Goal: Find specific page/section: Find specific page/section

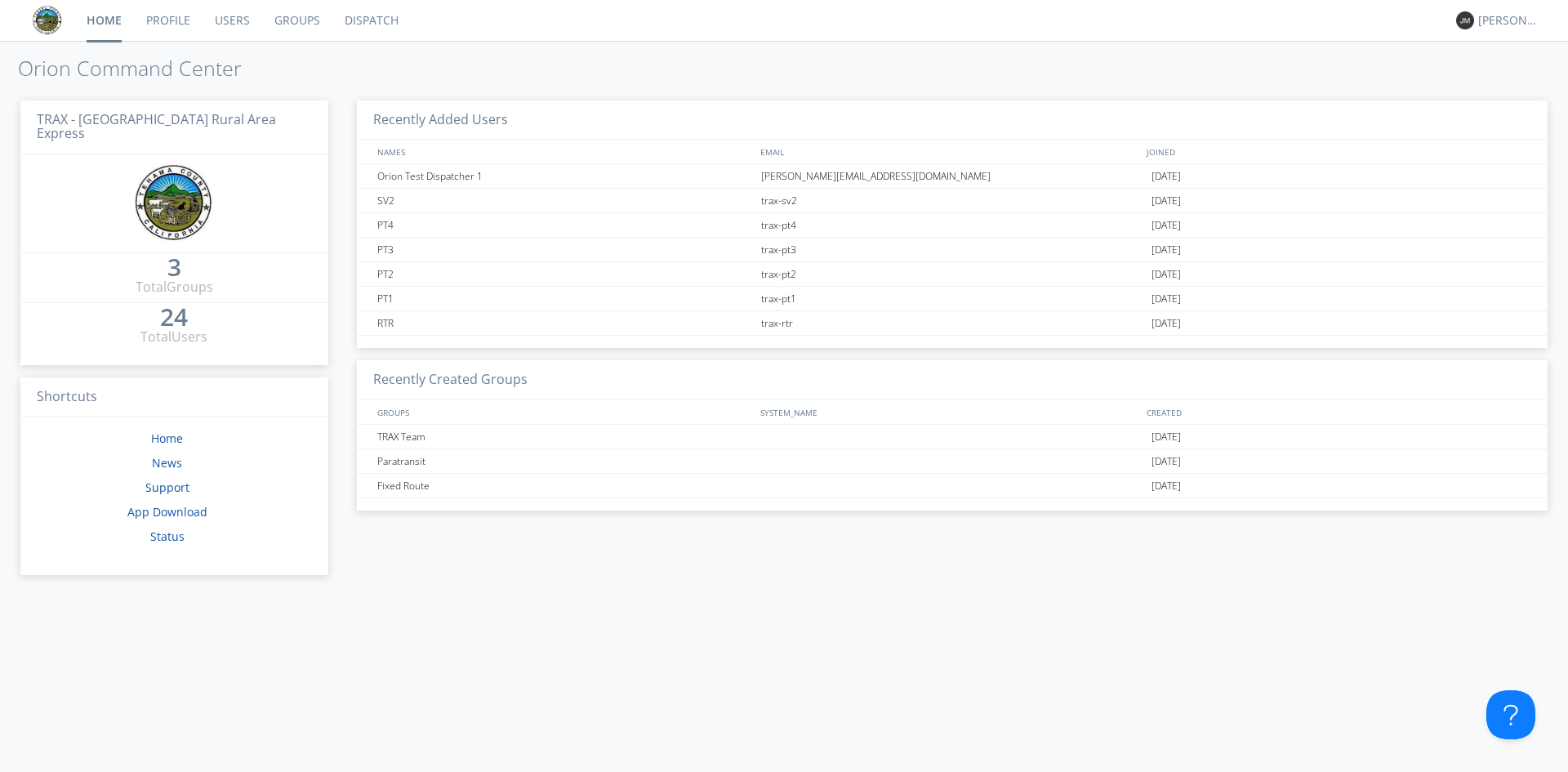
click at [373, 28] on link "Dispatch" at bounding box center [372, 20] width 79 height 41
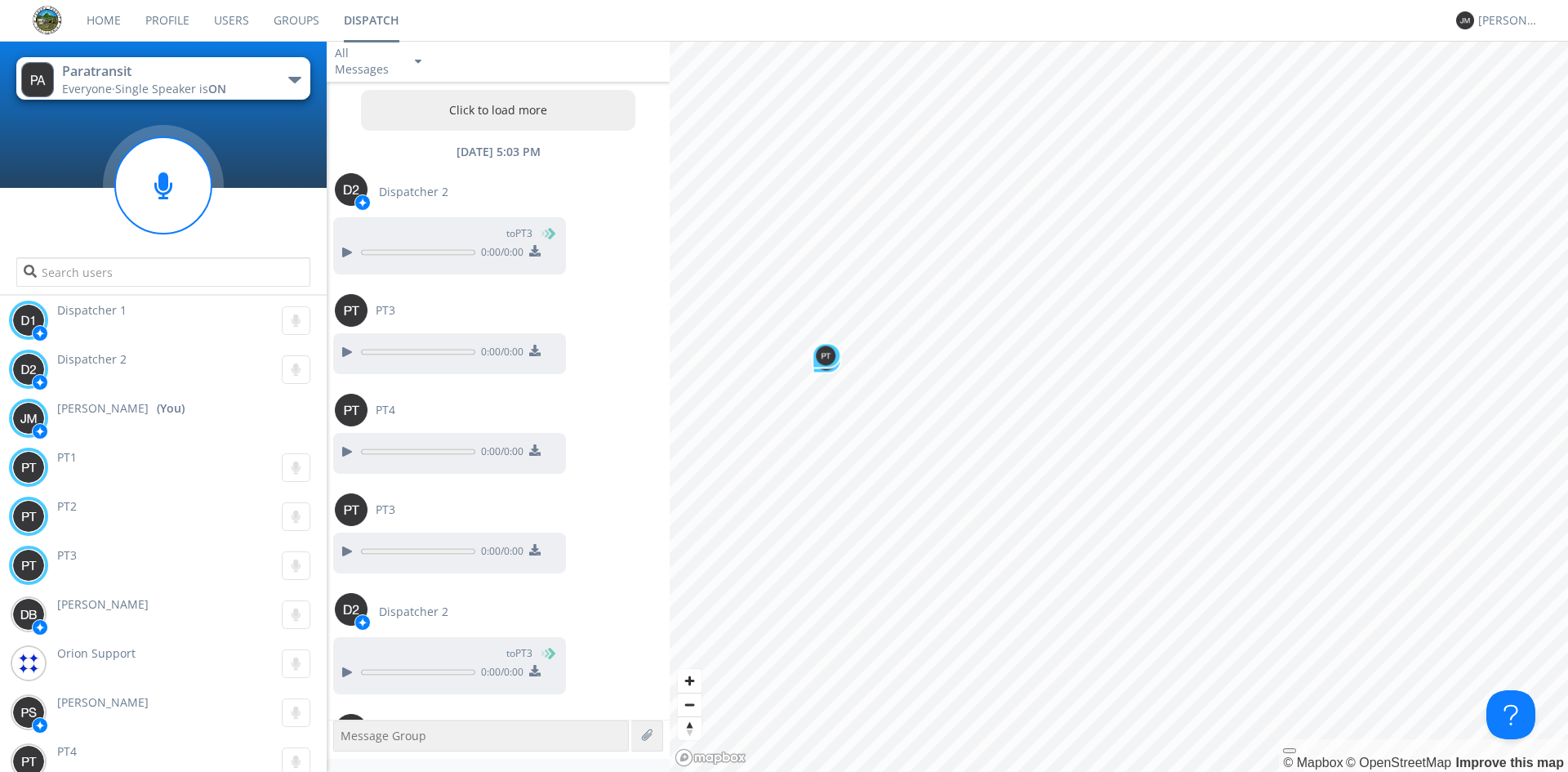
click at [282, 68] on button "Paratransit Everyone · Single Speaker is ON" at bounding box center [163, 78] width 294 height 42
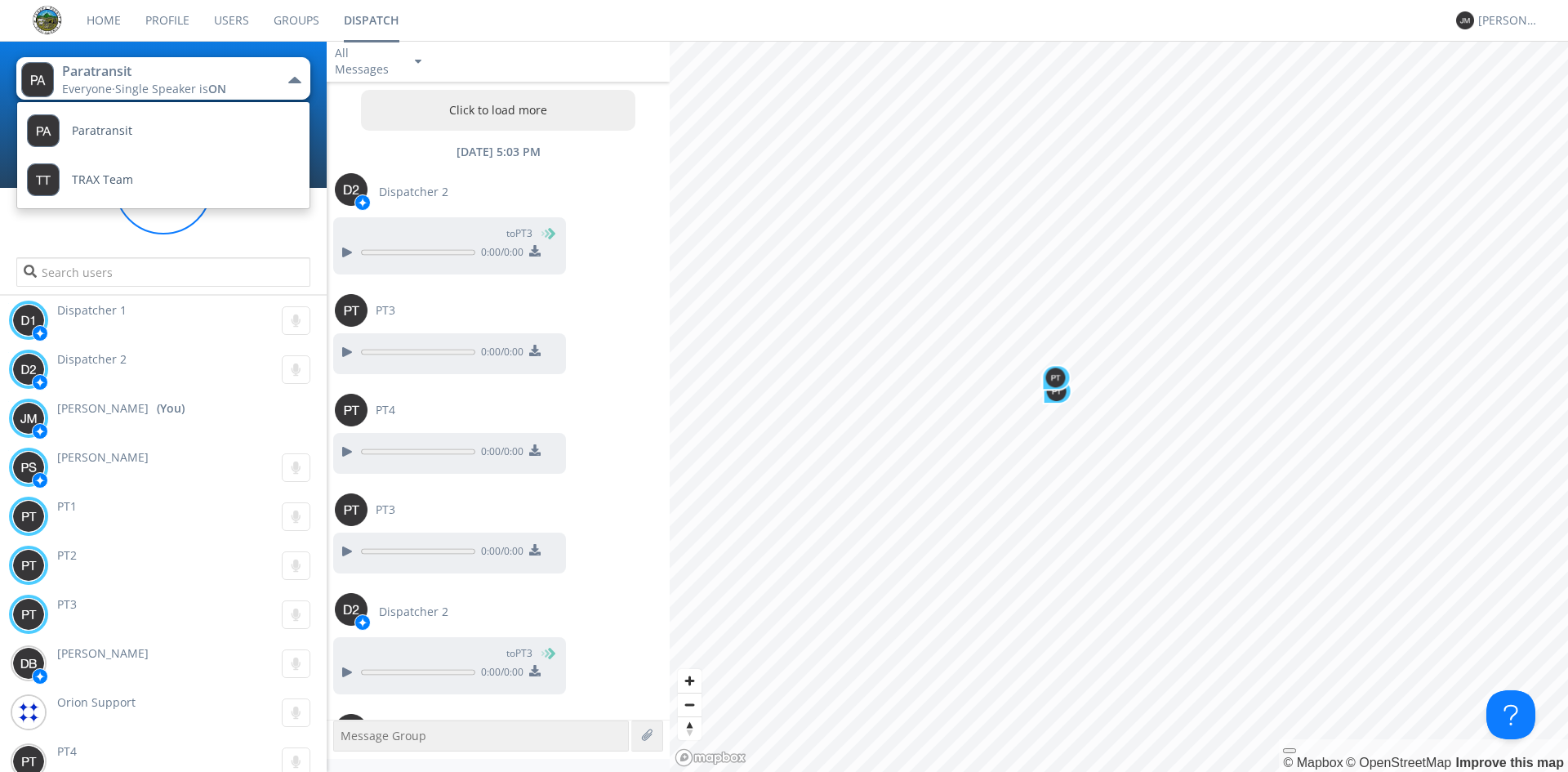
click at [282, 68] on button "Paratransit Everyone · Single Speaker is ON" at bounding box center [163, 78] width 294 height 42
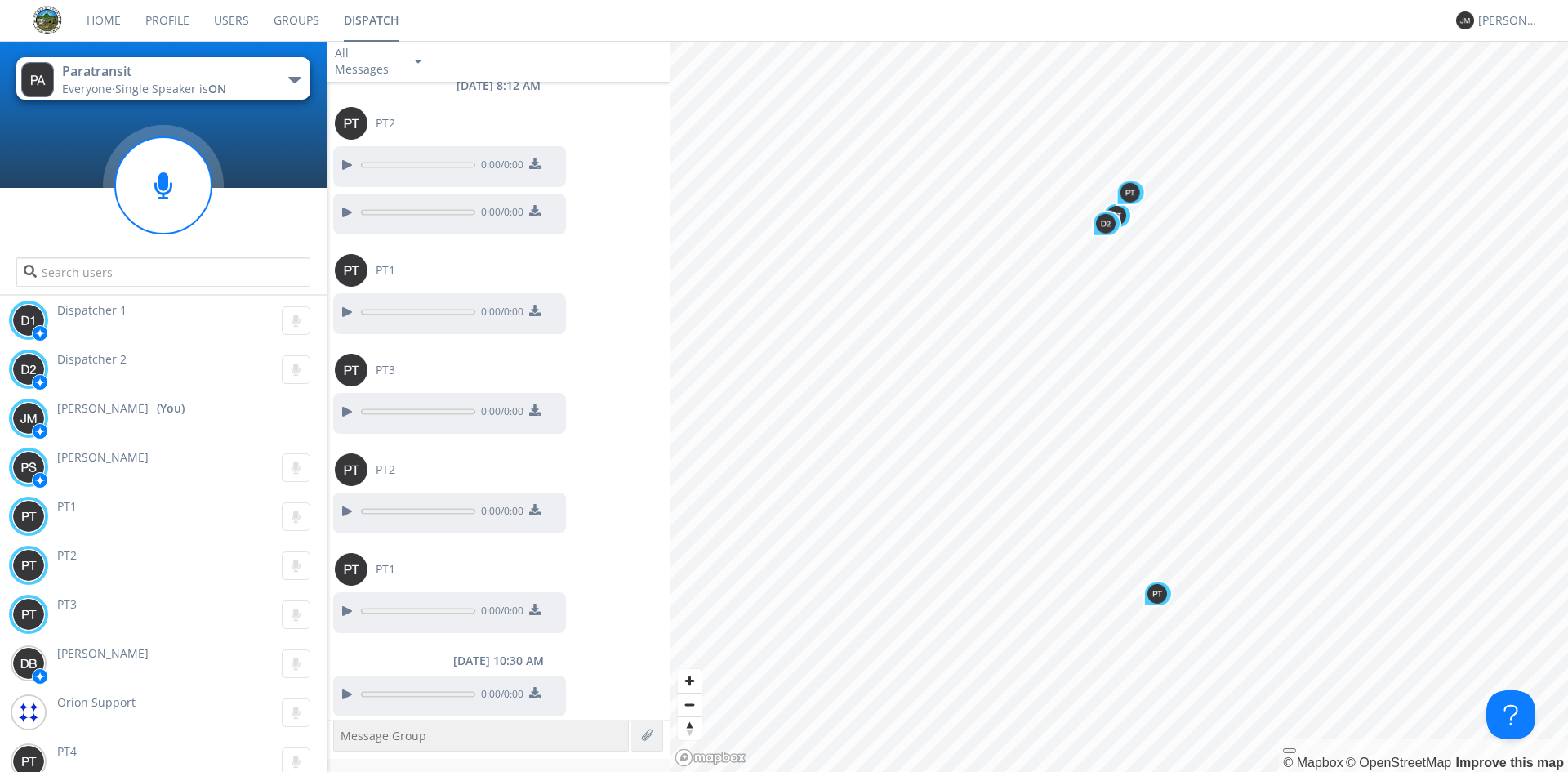
scroll to position [1538, 0]
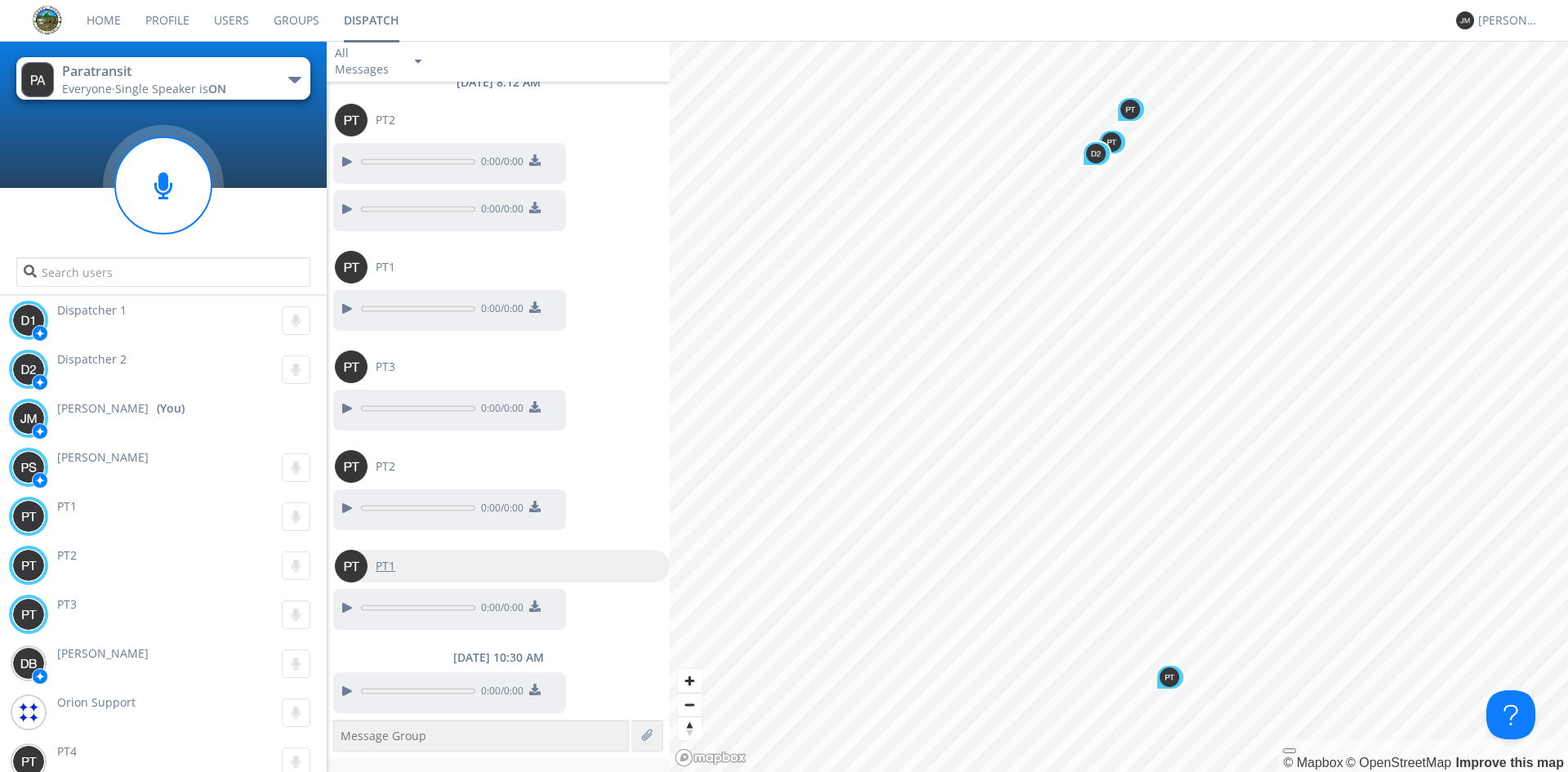
click at [392, 566] on span "PT1" at bounding box center [386, 565] width 20 height 16
type input "PT1"
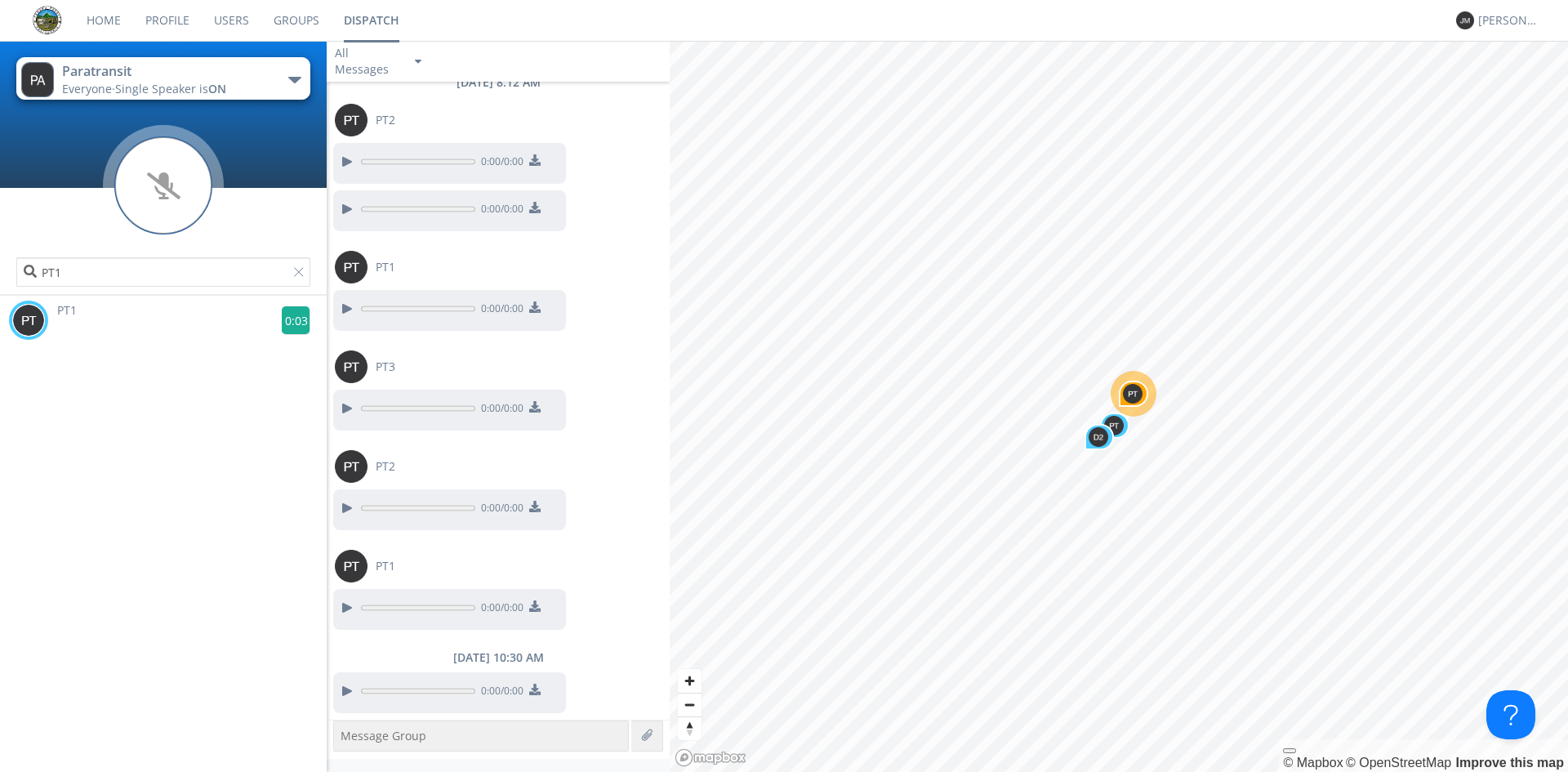
click at [289, 318] on g at bounding box center [296, 320] width 29 height 29
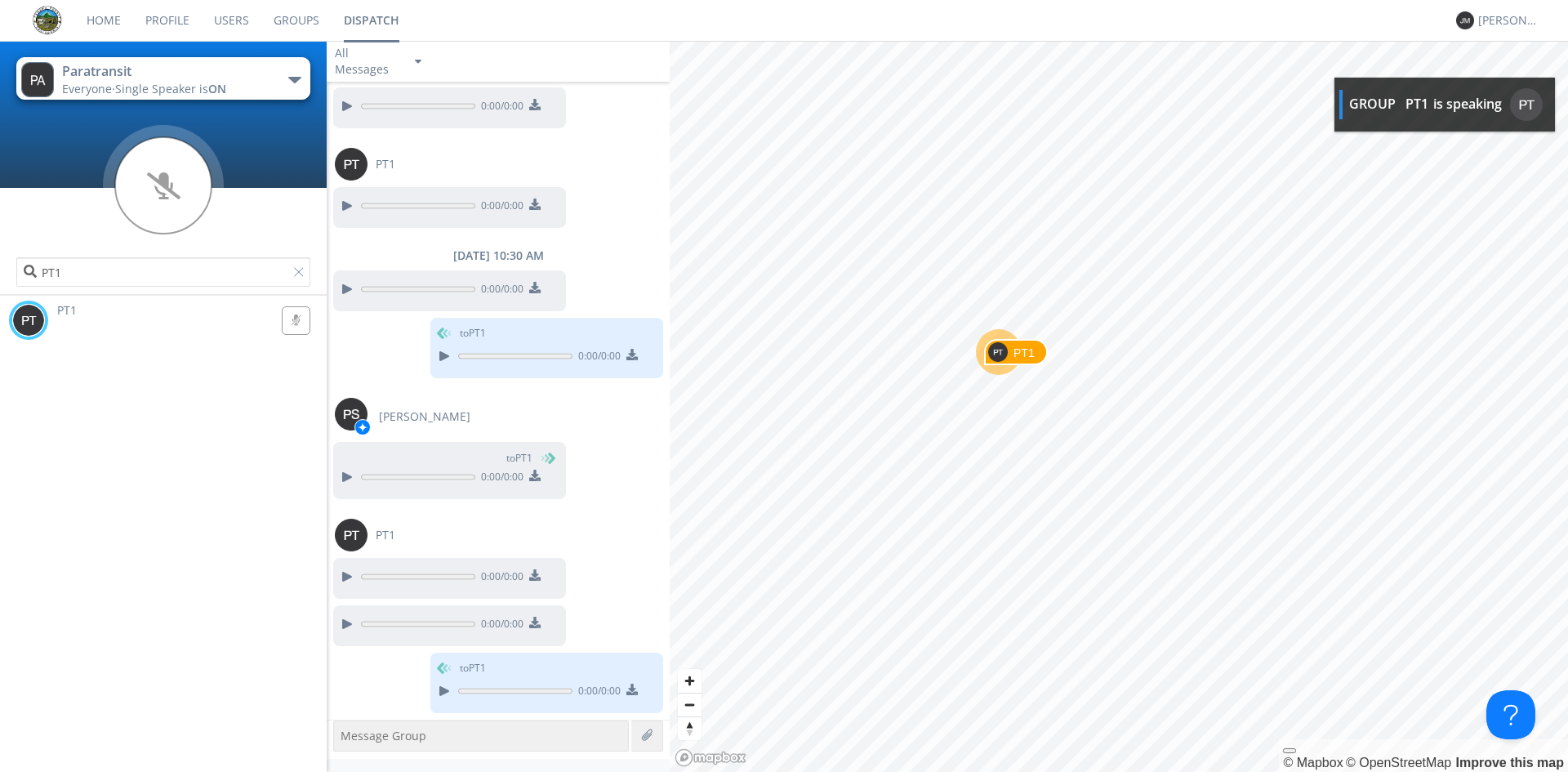
scroll to position [2039, 0]
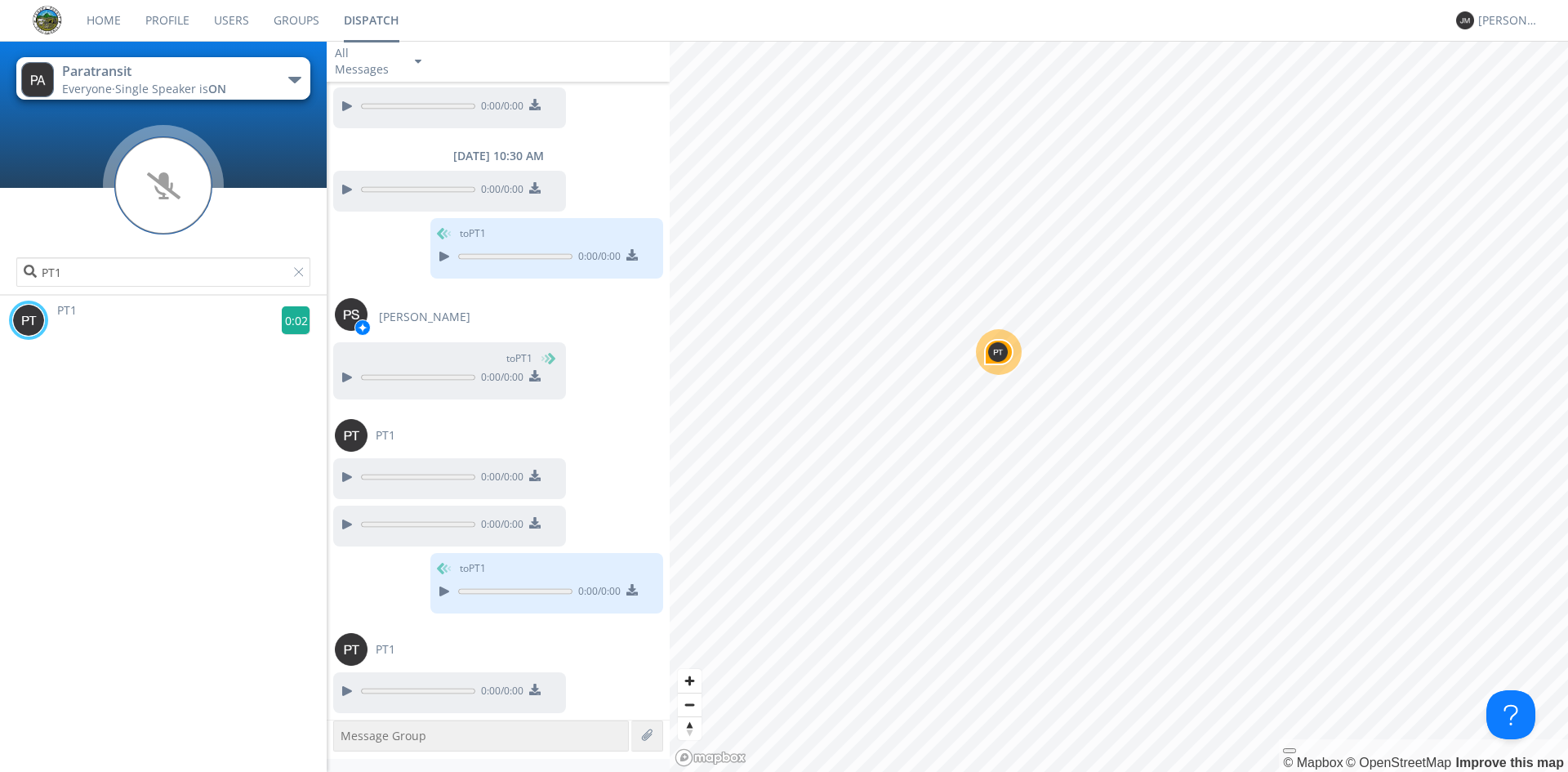
click at [282, 322] on g at bounding box center [296, 320] width 29 height 29
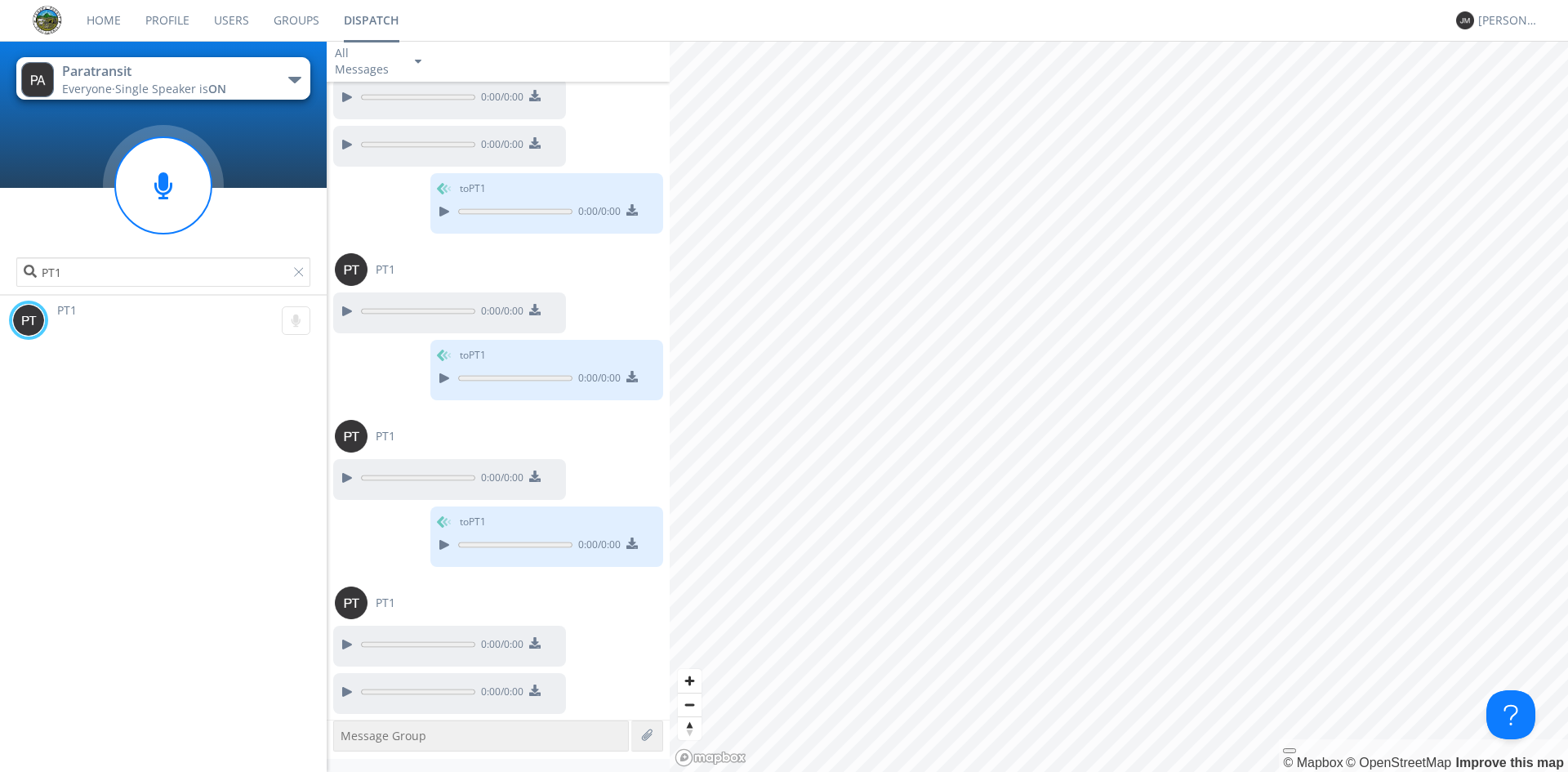
scroll to position [2420, 0]
click at [300, 70] on button "Paratransit Everyone · Single Speaker is ON" at bounding box center [163, 78] width 294 height 42
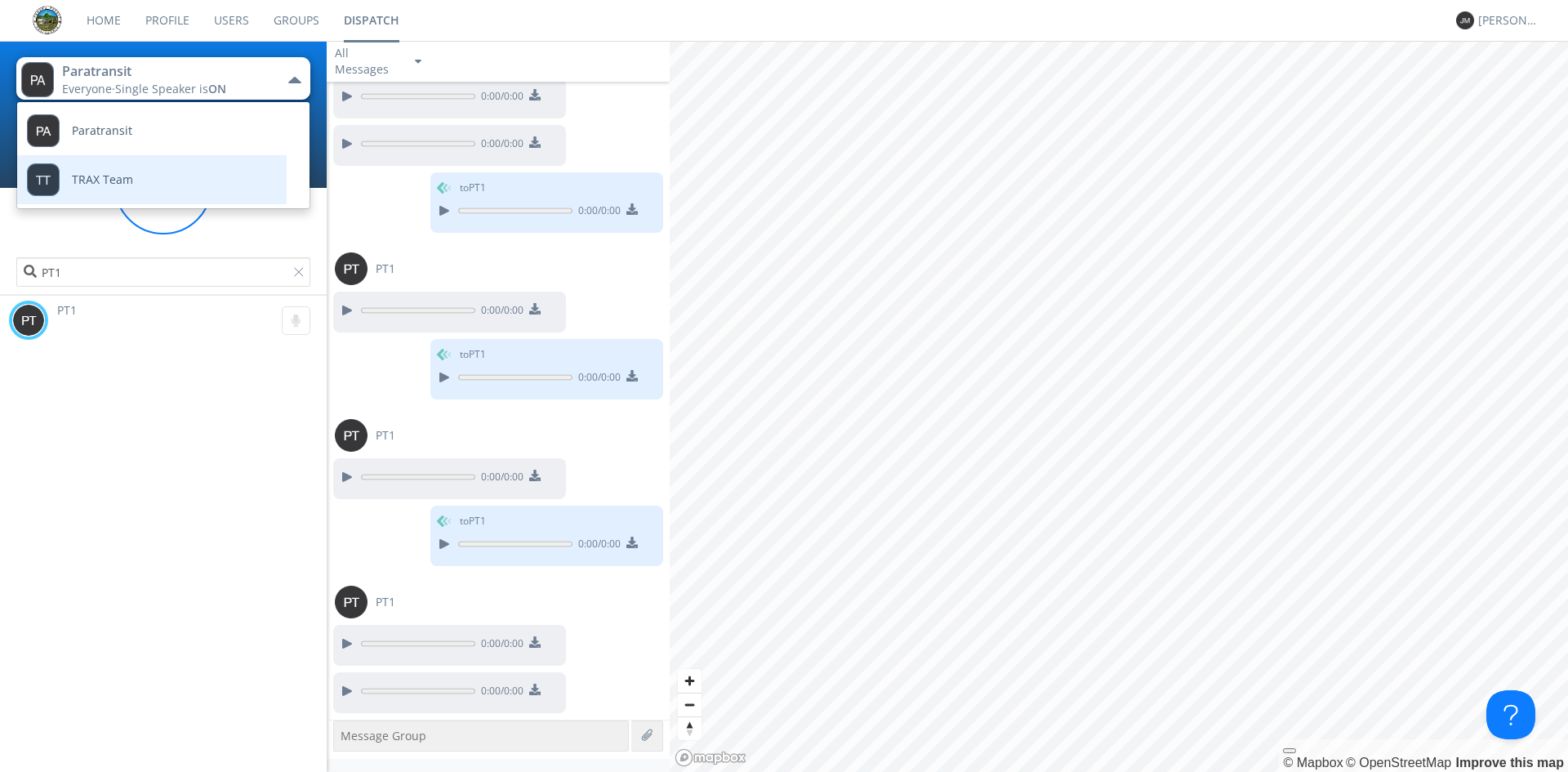
click at [205, 188] on link "TRAX Team" at bounding box center [139, 180] width 245 height 49
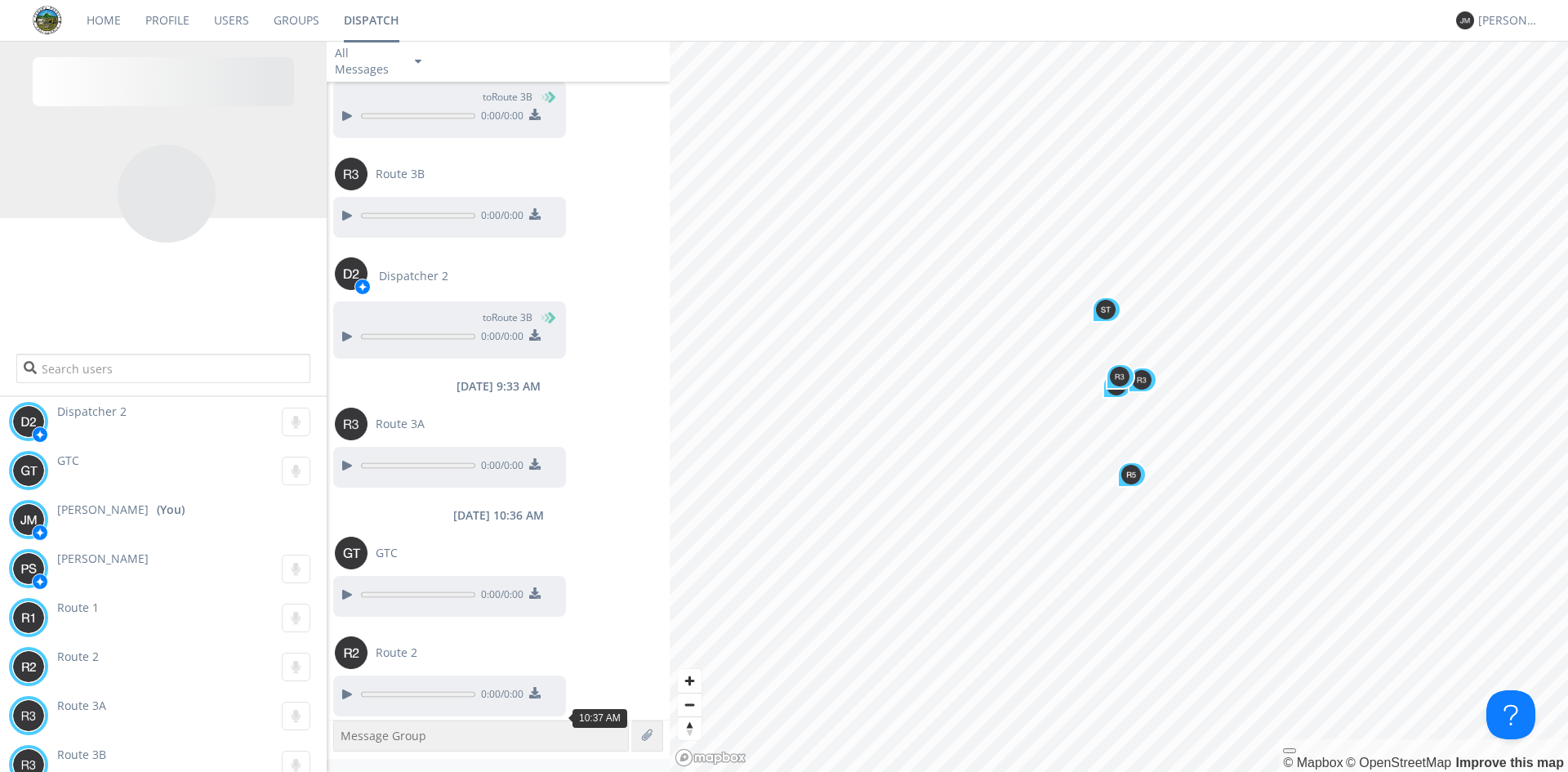
scroll to position [1708, 0]
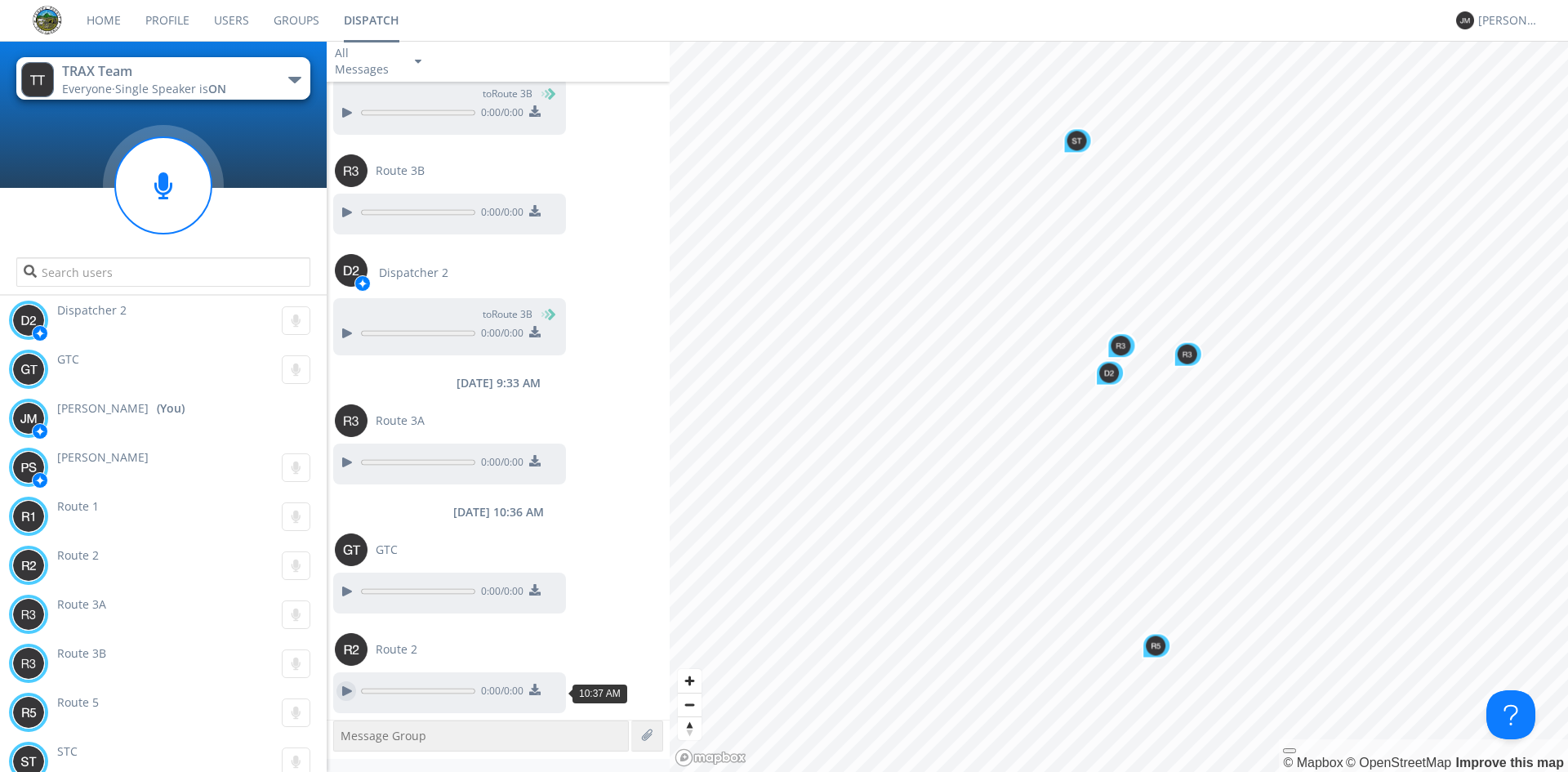
click at [347, 691] on div at bounding box center [346, 691] width 20 height 20
click at [196, 75] on div "TRAX Team" at bounding box center [154, 72] width 184 height 19
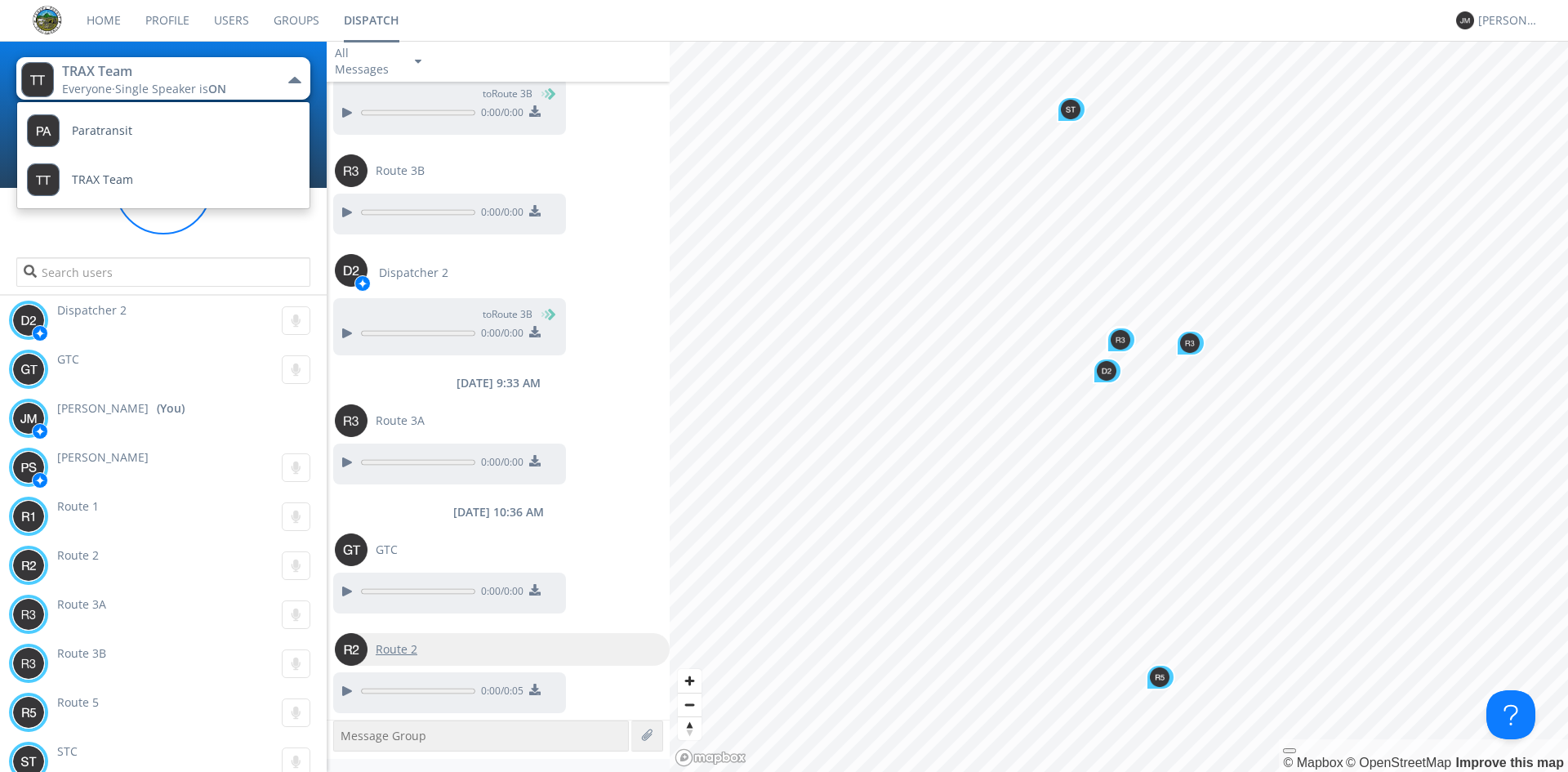
click at [346, 638] on img at bounding box center [351, 649] width 33 height 33
type input "Route 2"
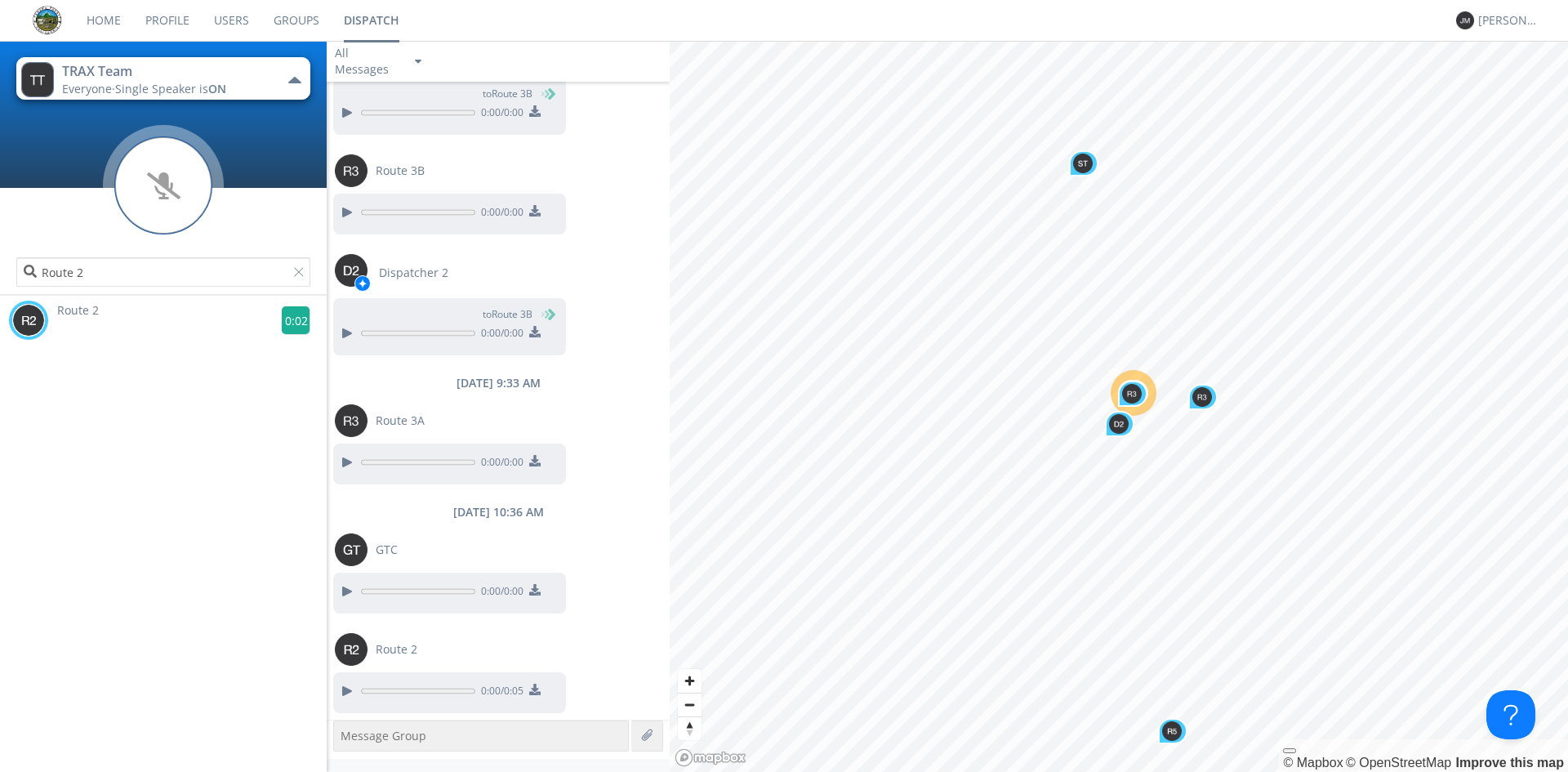
click at [282, 321] on g at bounding box center [296, 320] width 29 height 29
click at [225, 71] on div "TRAX Team" at bounding box center [154, 72] width 184 height 19
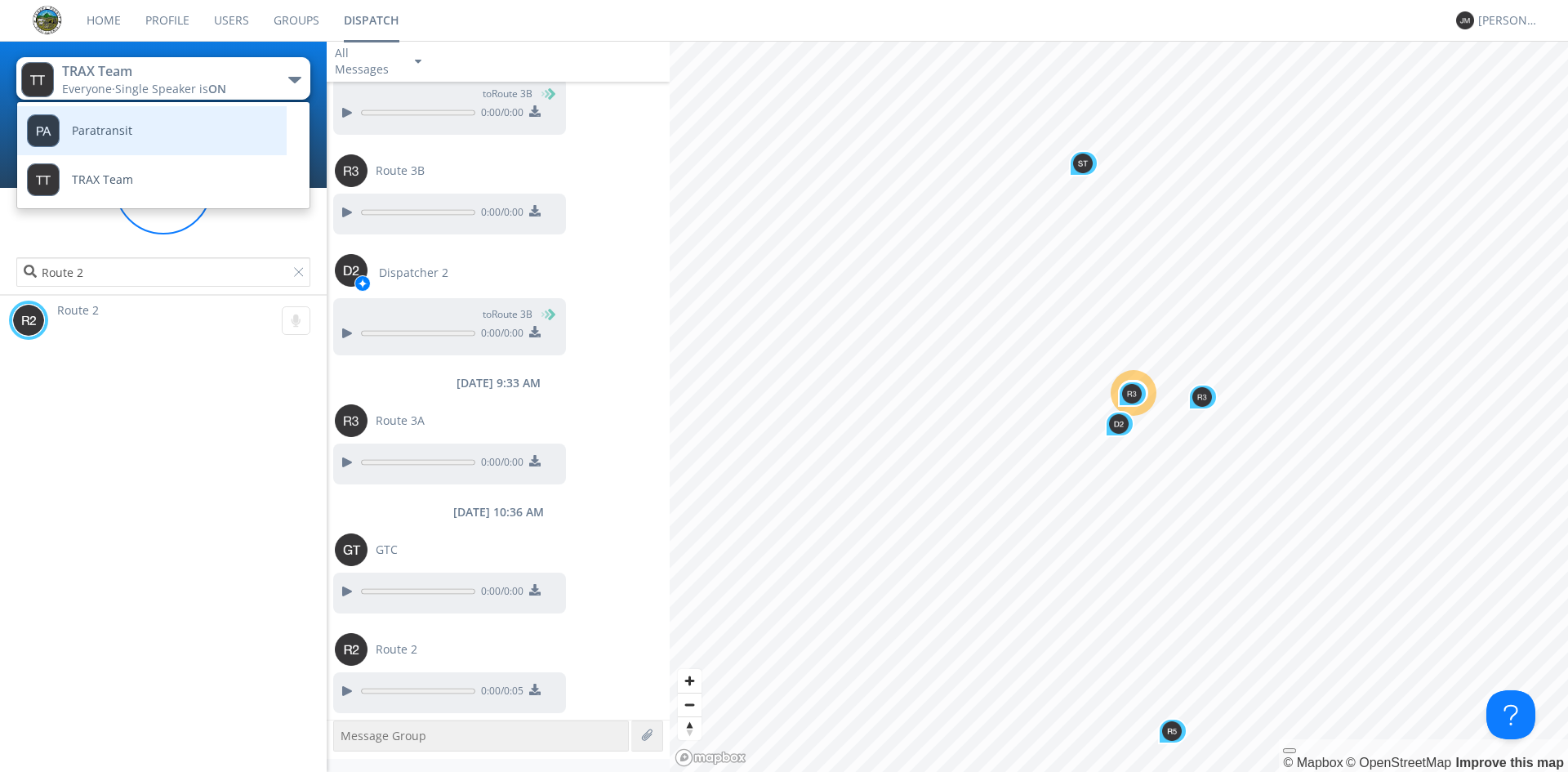
click at [194, 137] on link "Paratransit" at bounding box center [139, 131] width 245 height 49
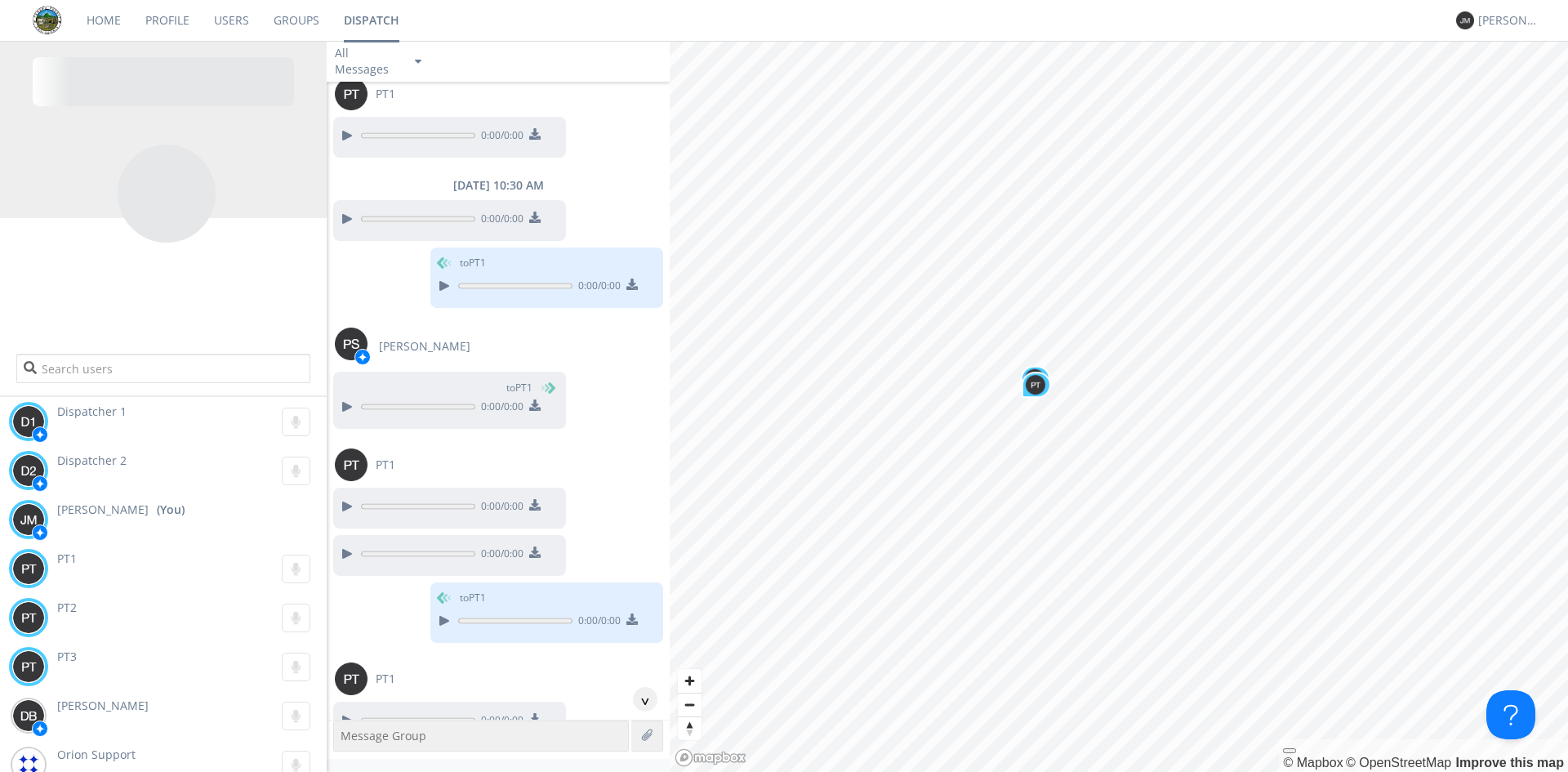
scroll to position [0, 0]
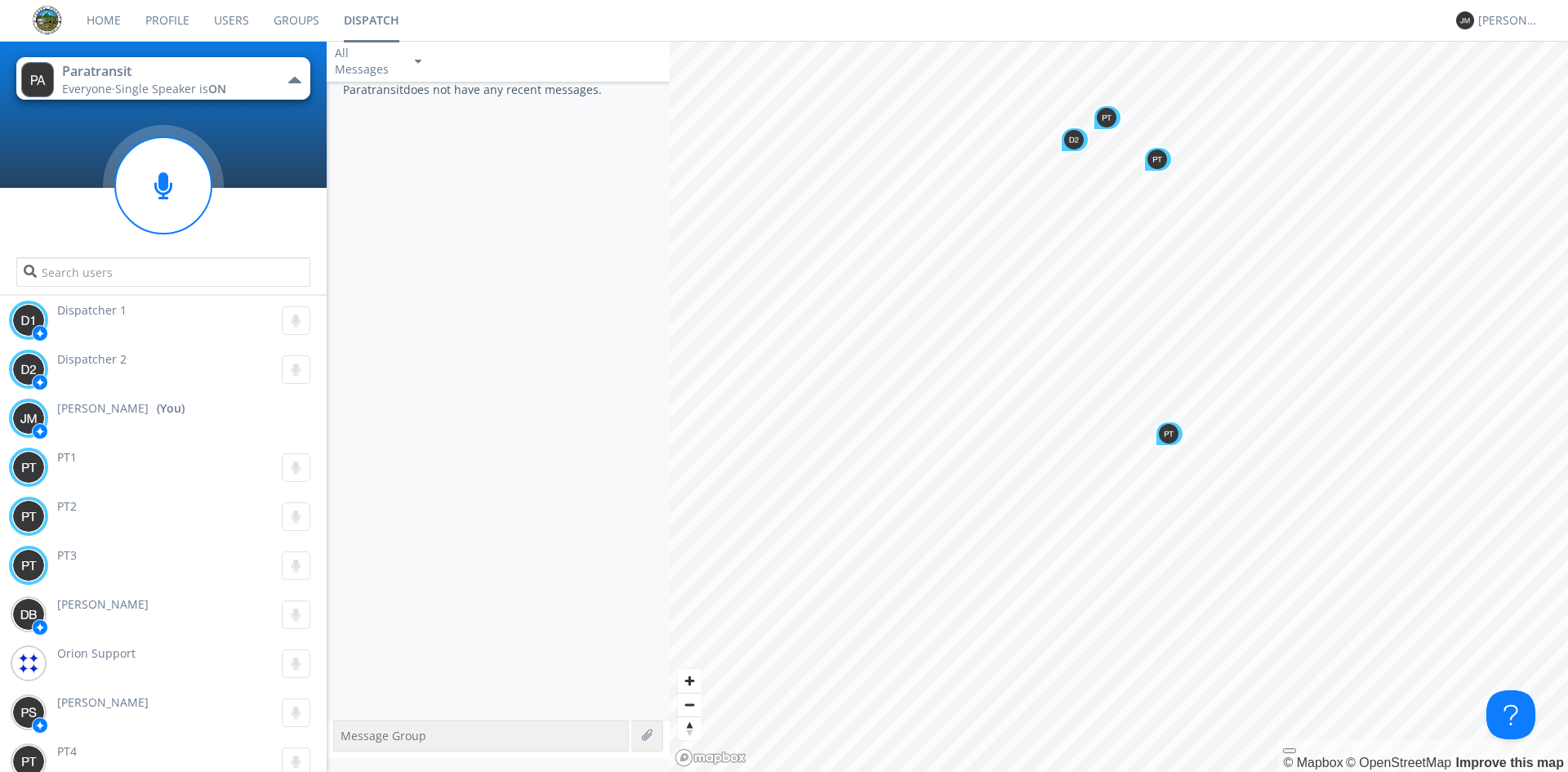
click at [268, 61] on button "Paratransit Everyone · Single Speaker is ON" at bounding box center [163, 78] width 294 height 42
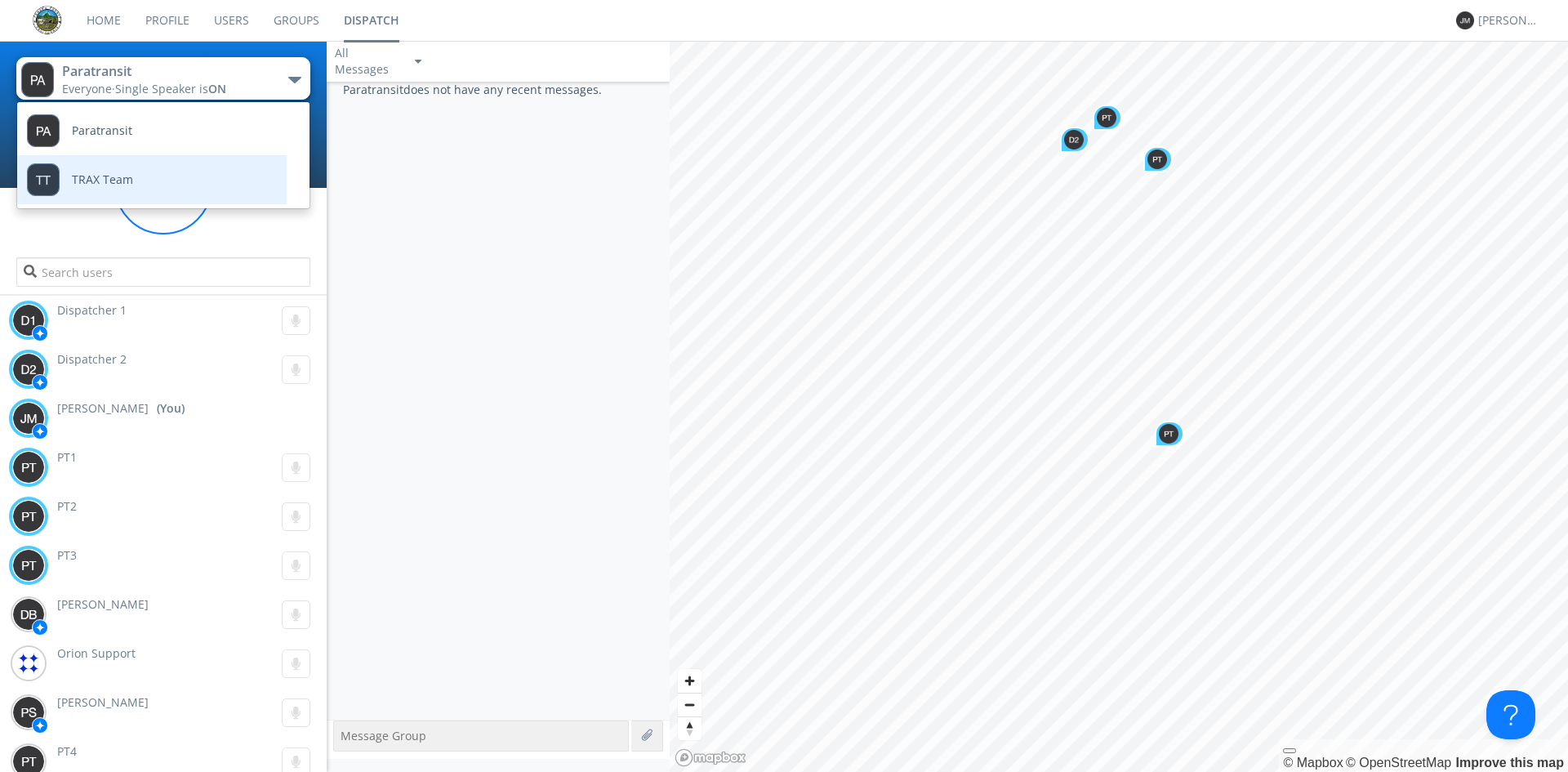
click at [181, 177] on link "TRAX Team" at bounding box center [139, 180] width 245 height 49
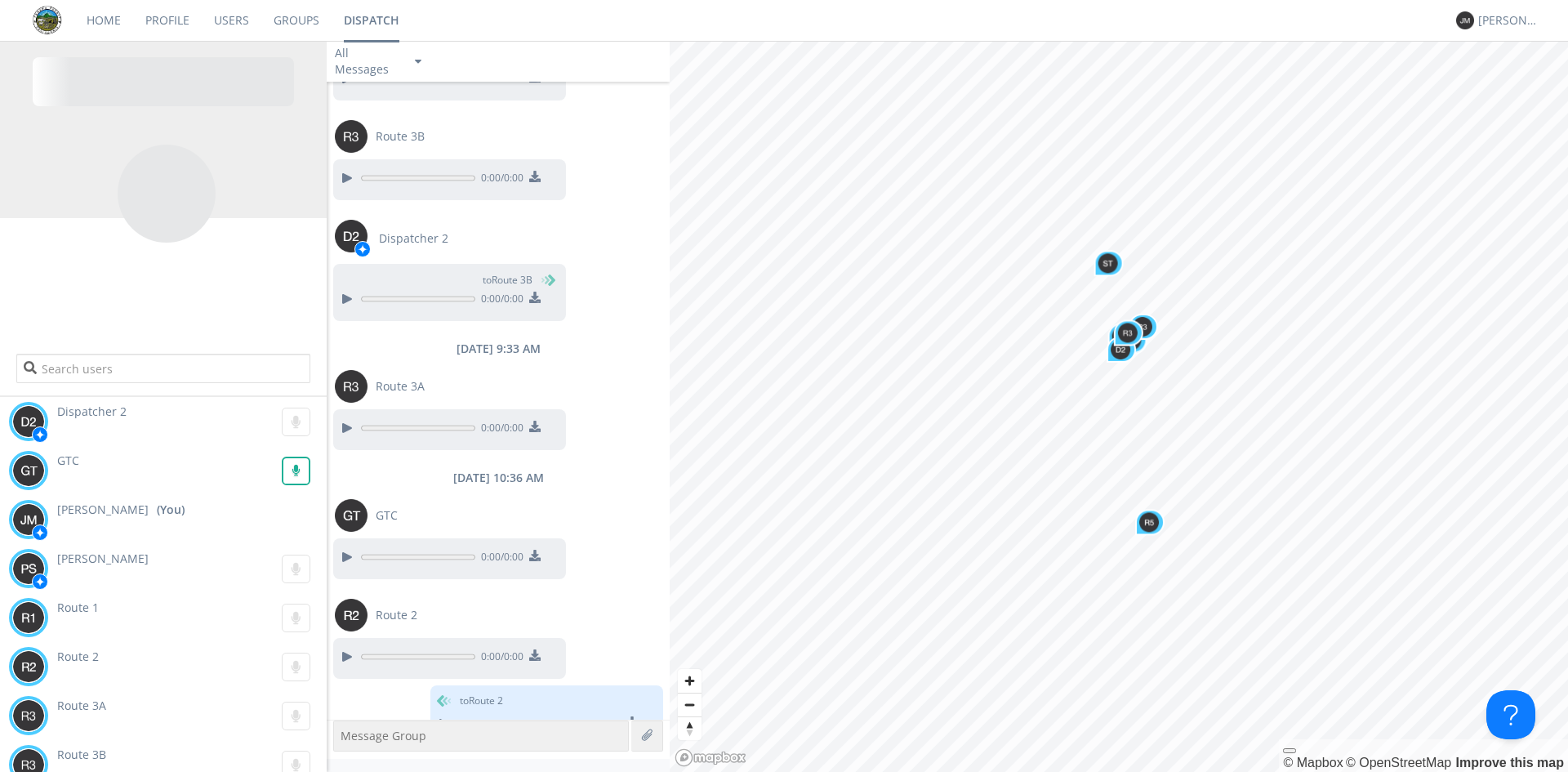
scroll to position [1654, 0]
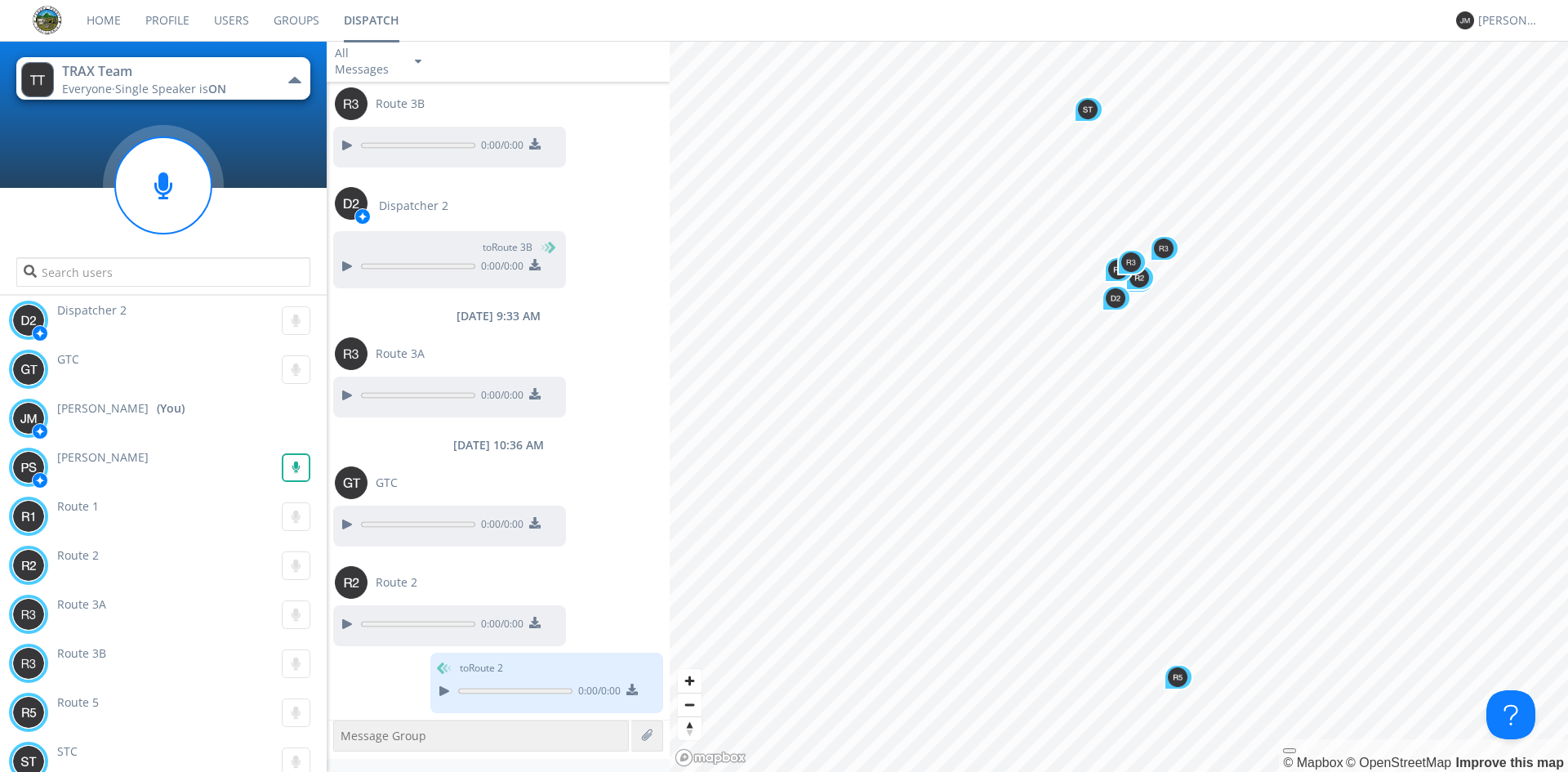
click at [284, 474] on div "Dispatcher 2 0:00 GTC 0:00 [PERSON_NAME] (You) [PERSON_NAME] 0:00 Route 1 0:00 …" at bounding box center [163, 540] width 327 height 490
click at [290, 378] on g at bounding box center [296, 369] width 29 height 29
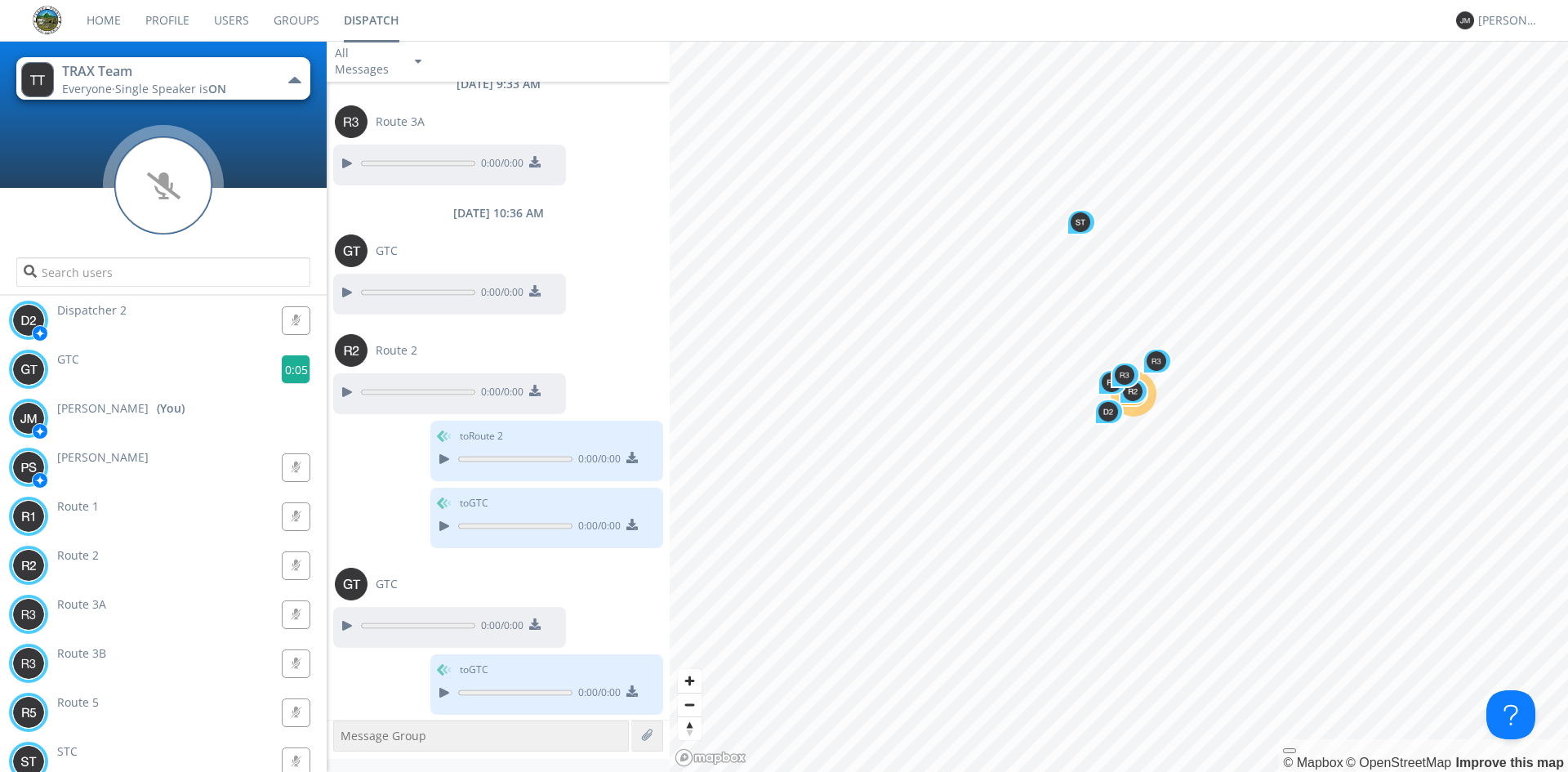
scroll to position [1887, 0]
click at [290, 370] on g at bounding box center [296, 369] width 29 height 29
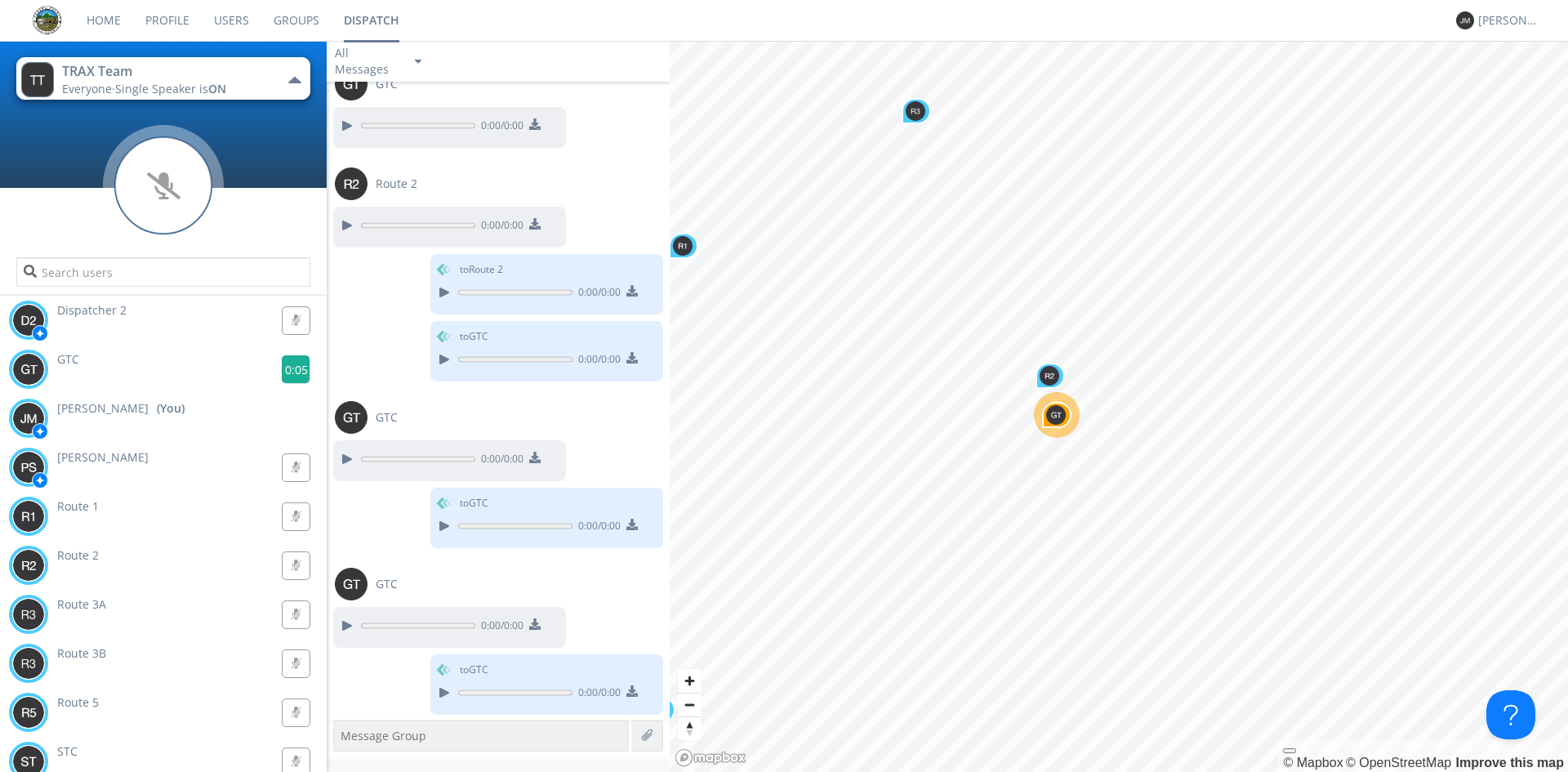
scroll to position [2054, 0]
click at [284, 367] on g at bounding box center [296, 369] width 29 height 29
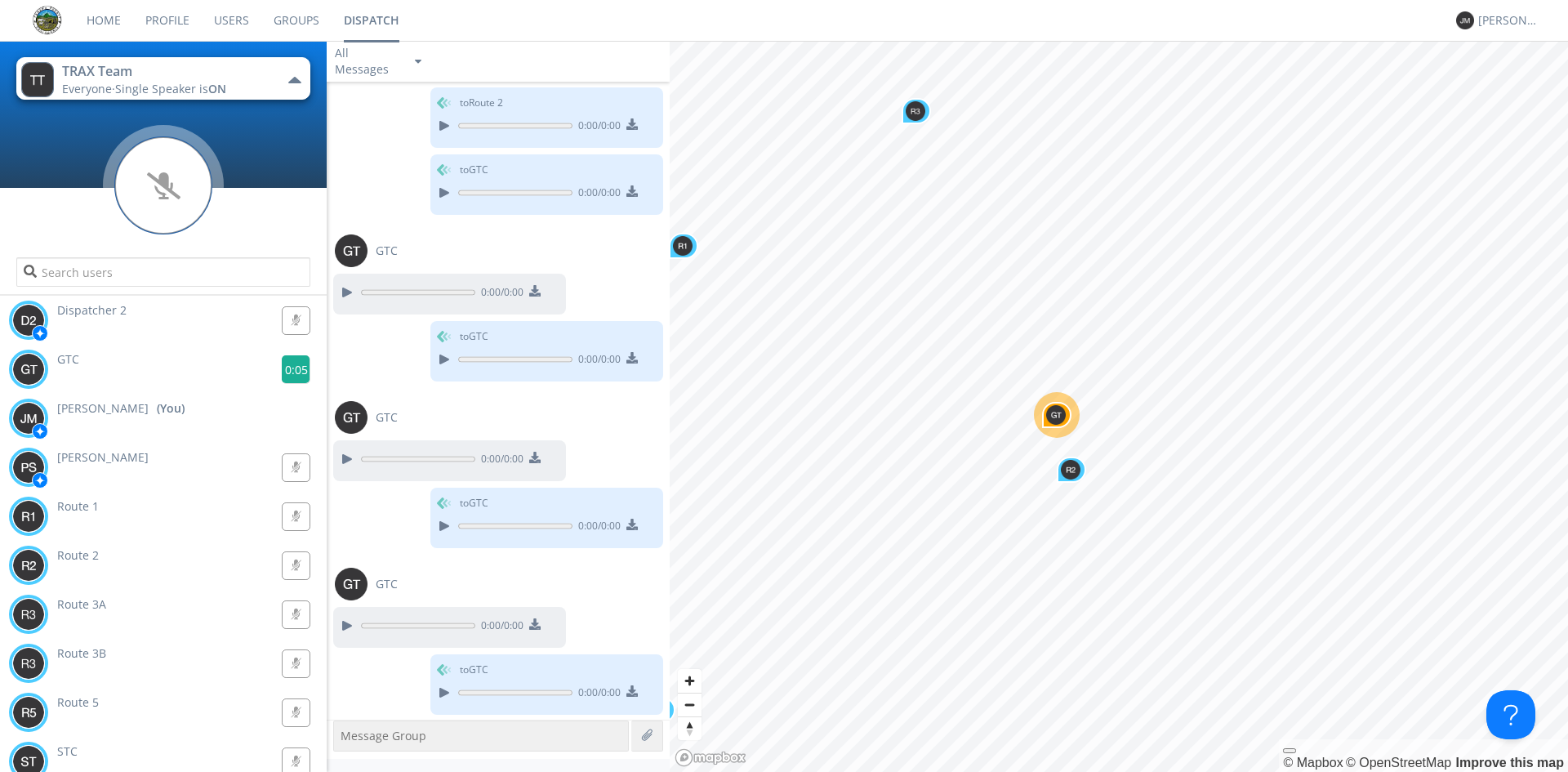
scroll to position [2221, 0]
click at [288, 367] on g at bounding box center [296, 369] width 29 height 29
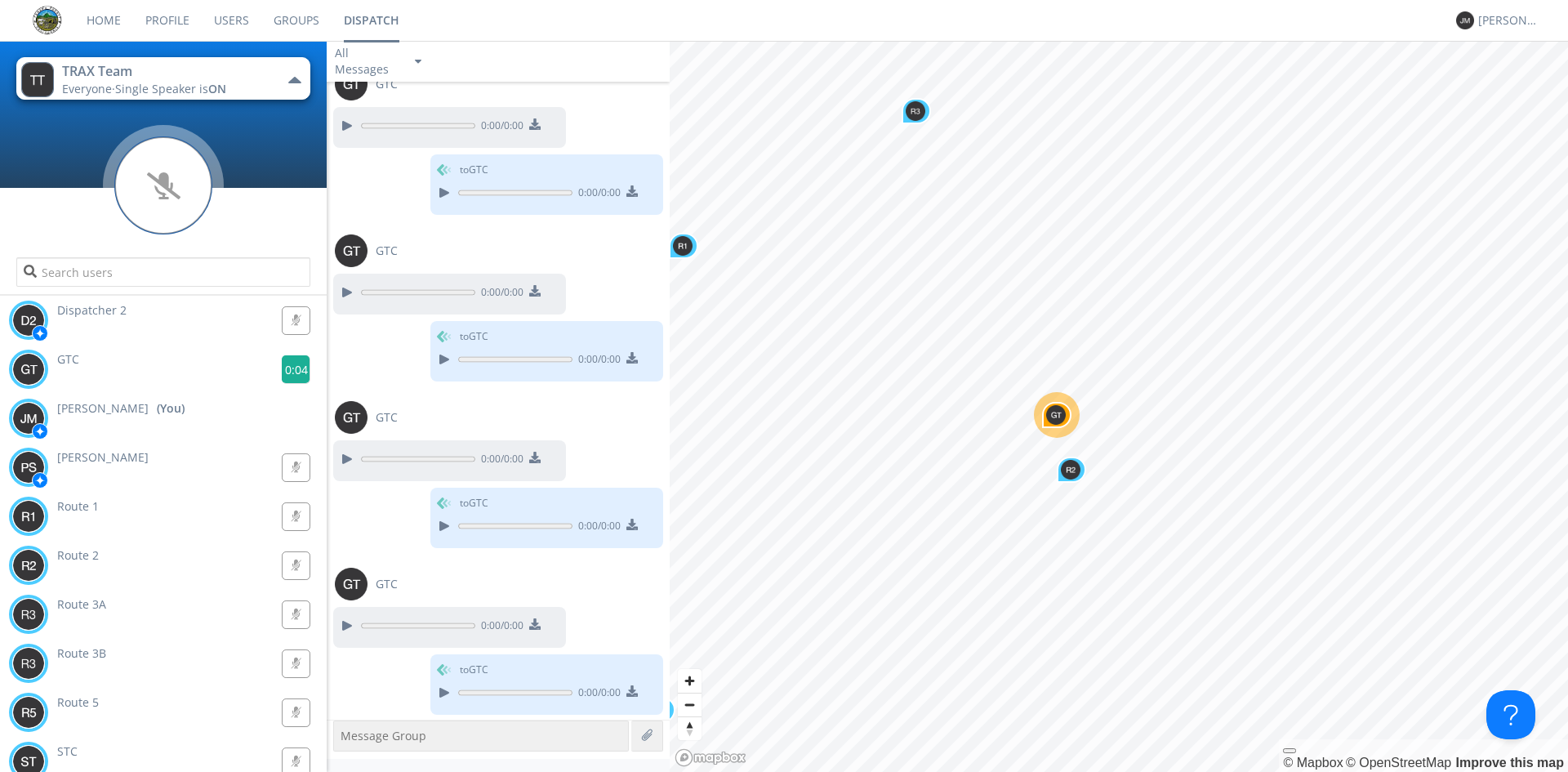
scroll to position [2388, 0]
click at [288, 369] on g at bounding box center [296, 369] width 29 height 29
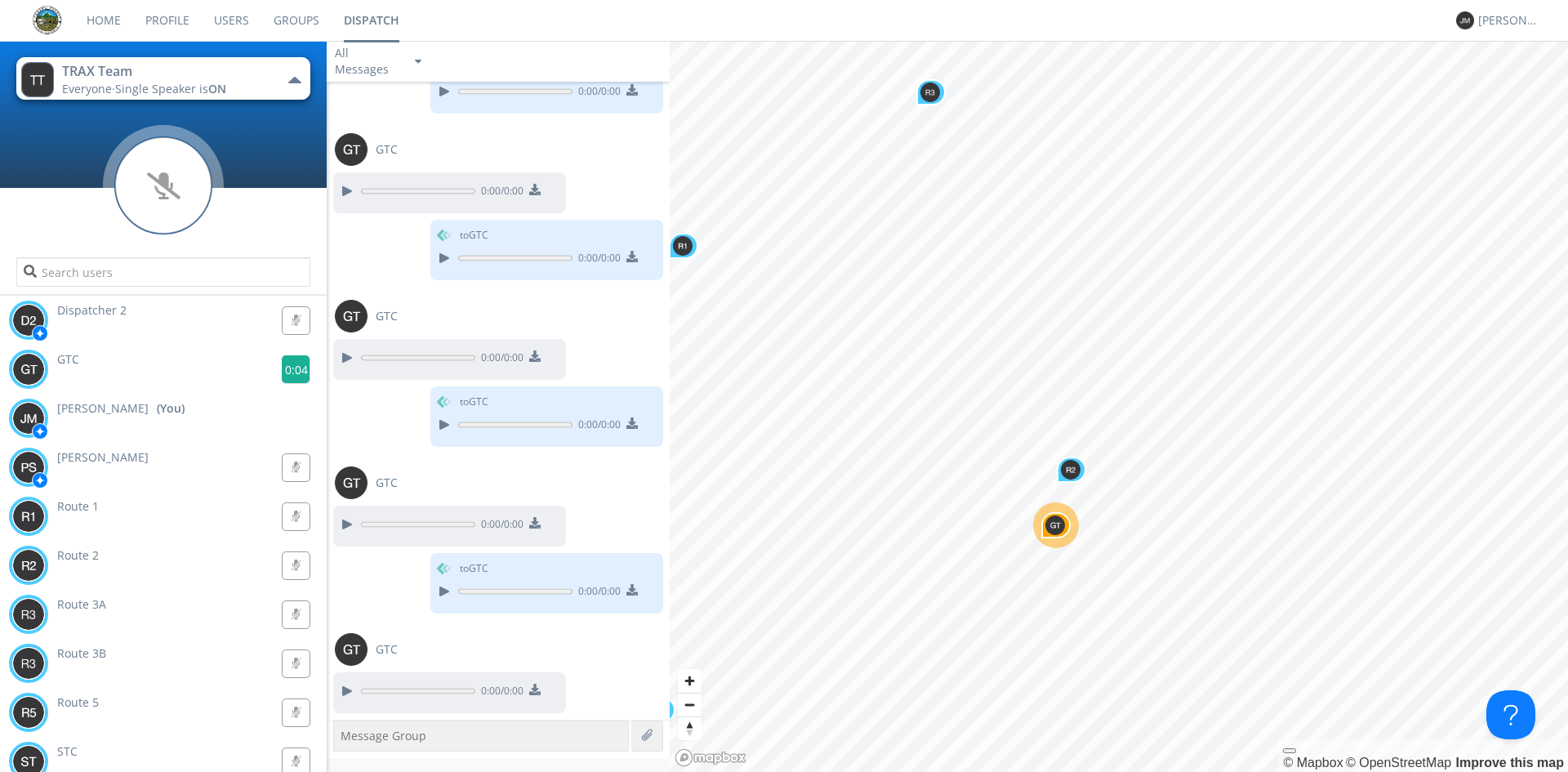
scroll to position [2554, 0]
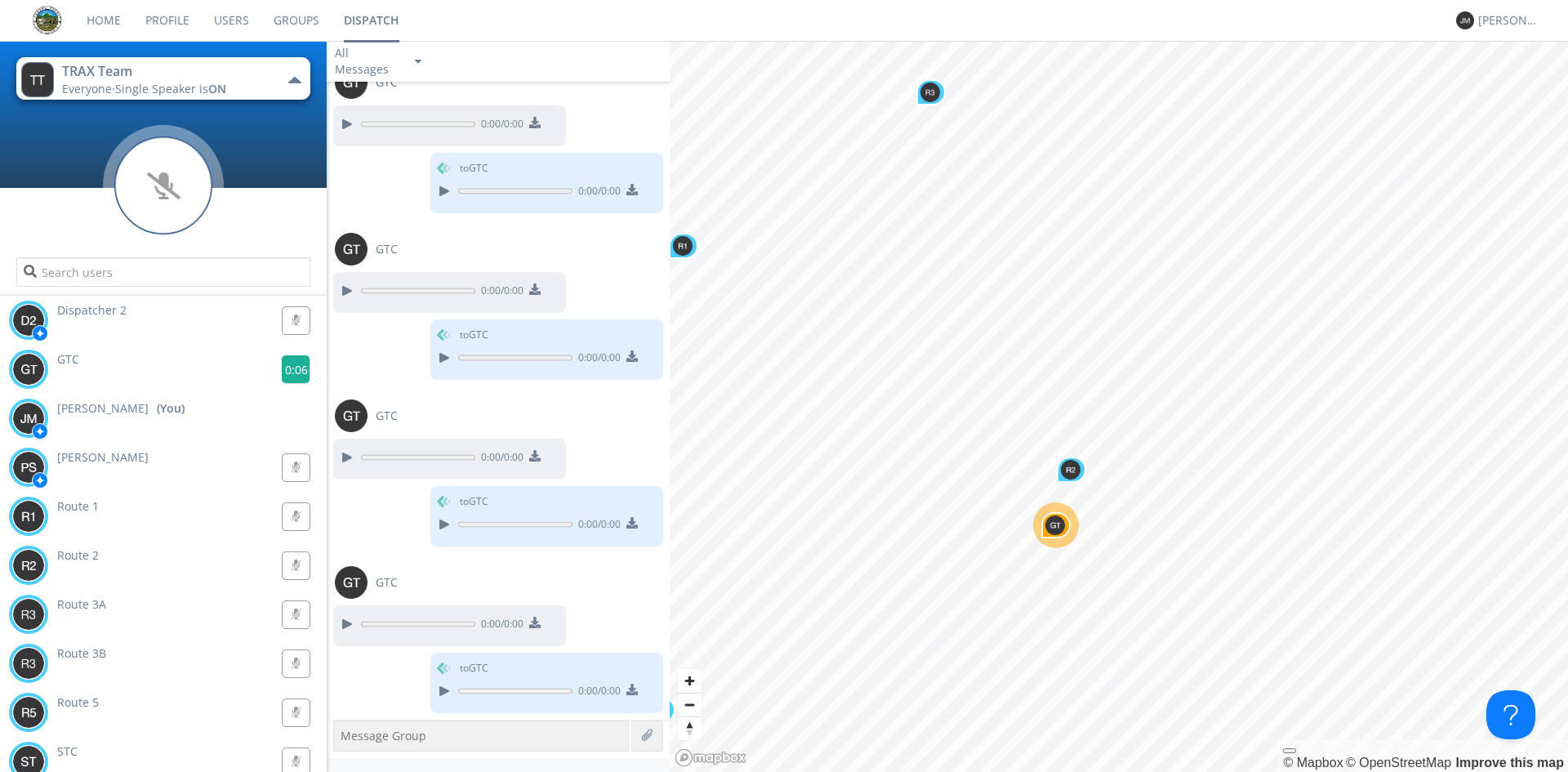
click at [285, 367] on g at bounding box center [296, 369] width 29 height 29
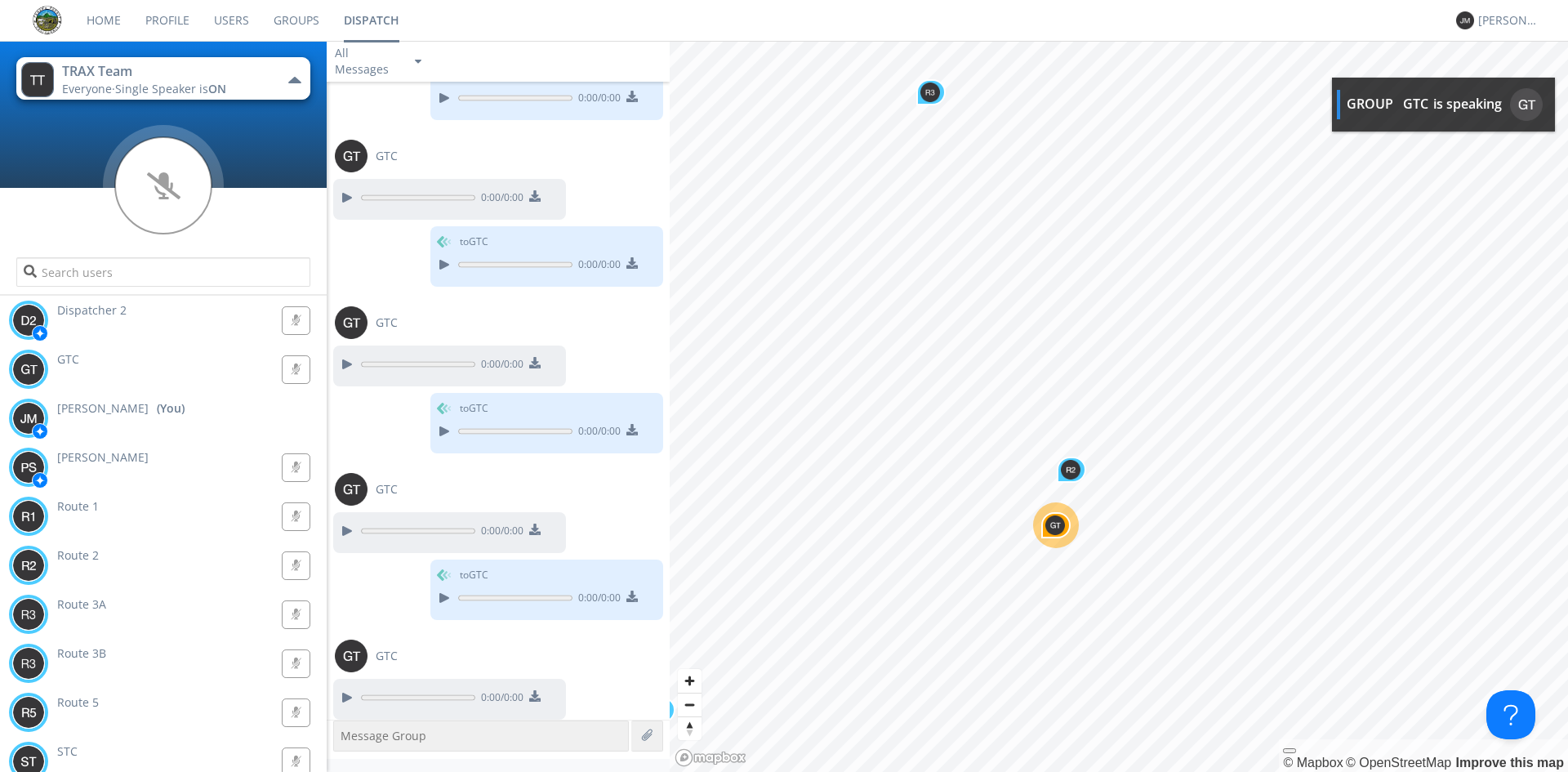
scroll to position [2654, 0]
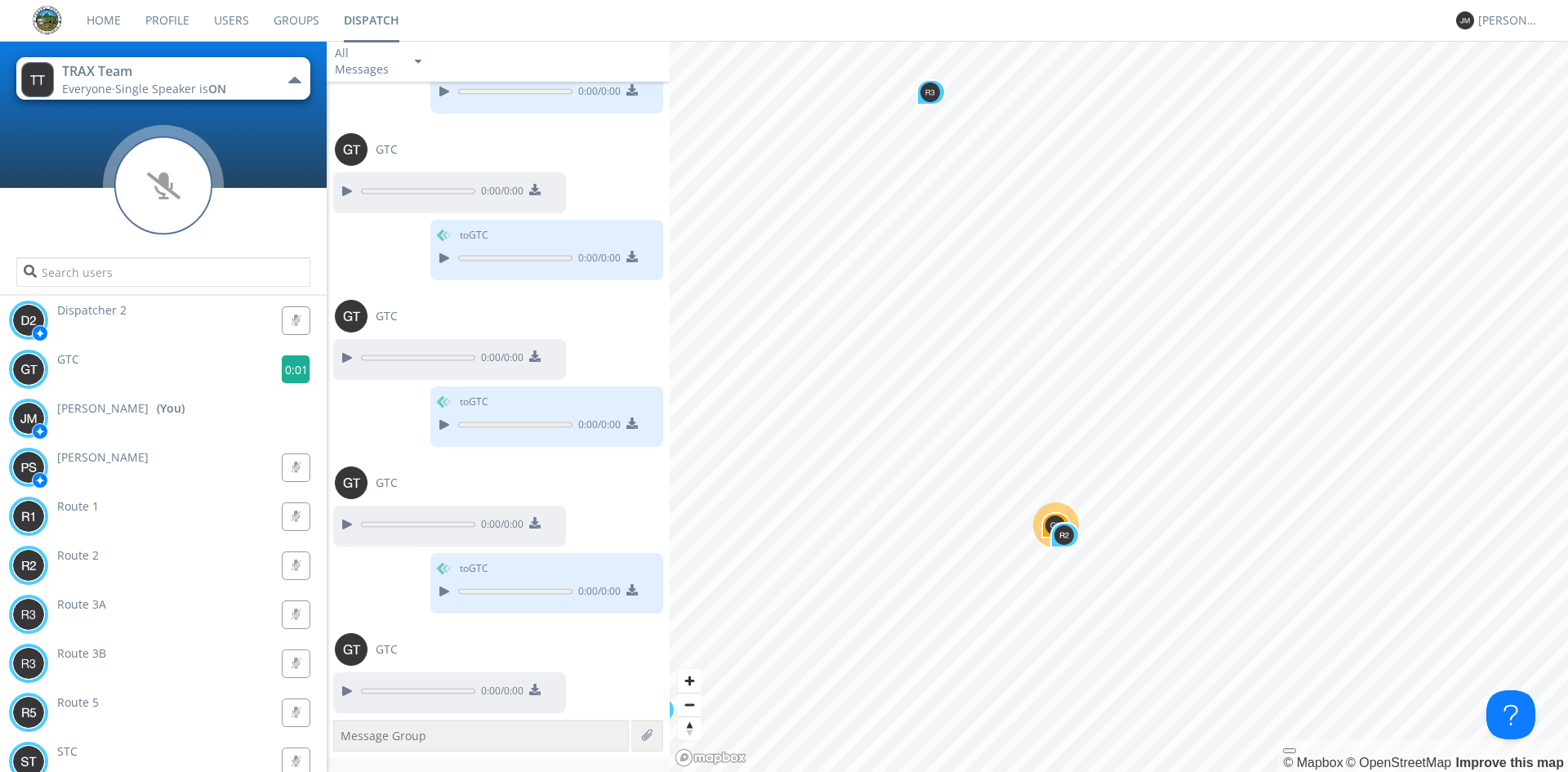
click at [294, 378] on g at bounding box center [296, 369] width 29 height 29
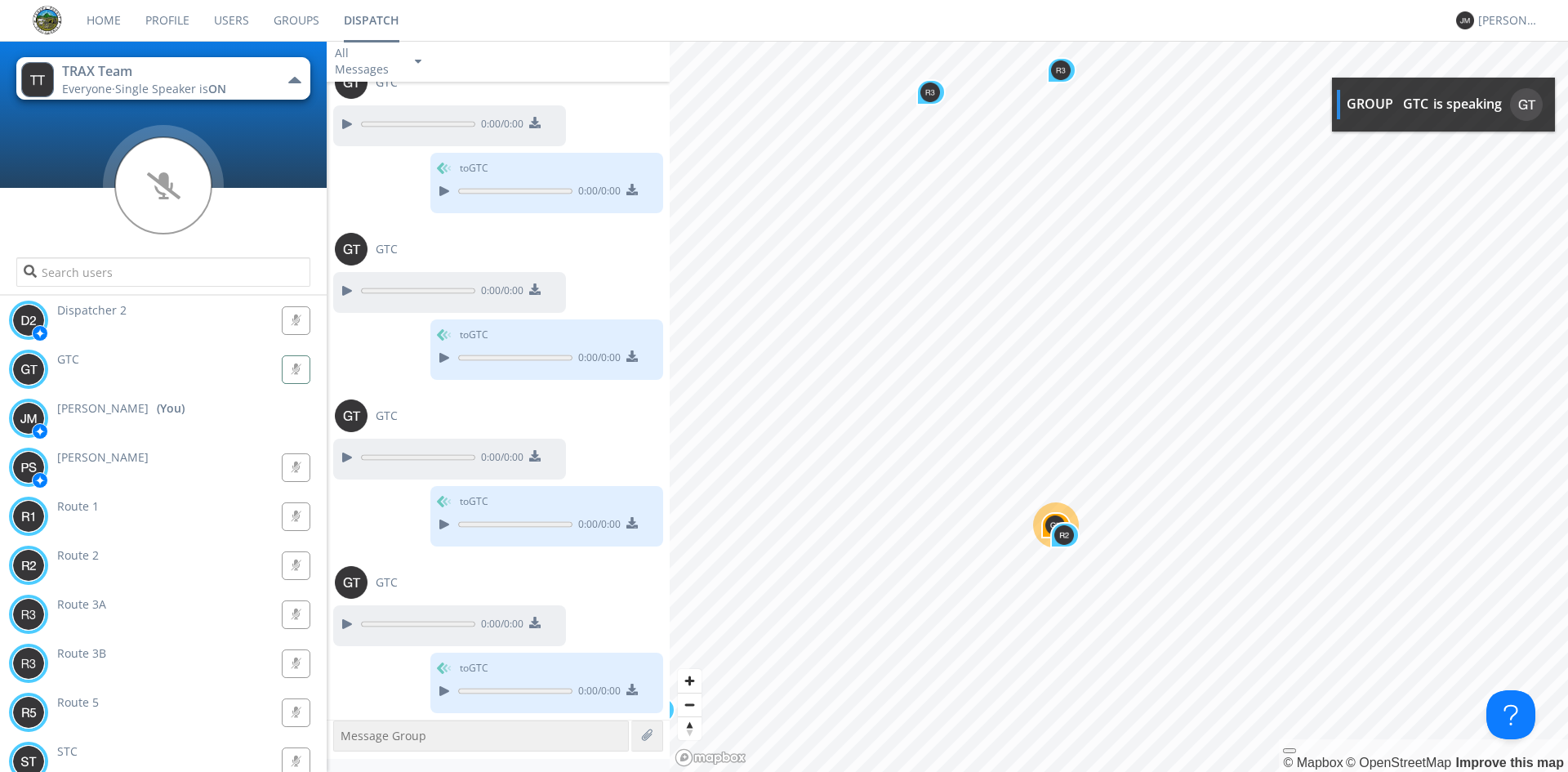
scroll to position [2820, 0]
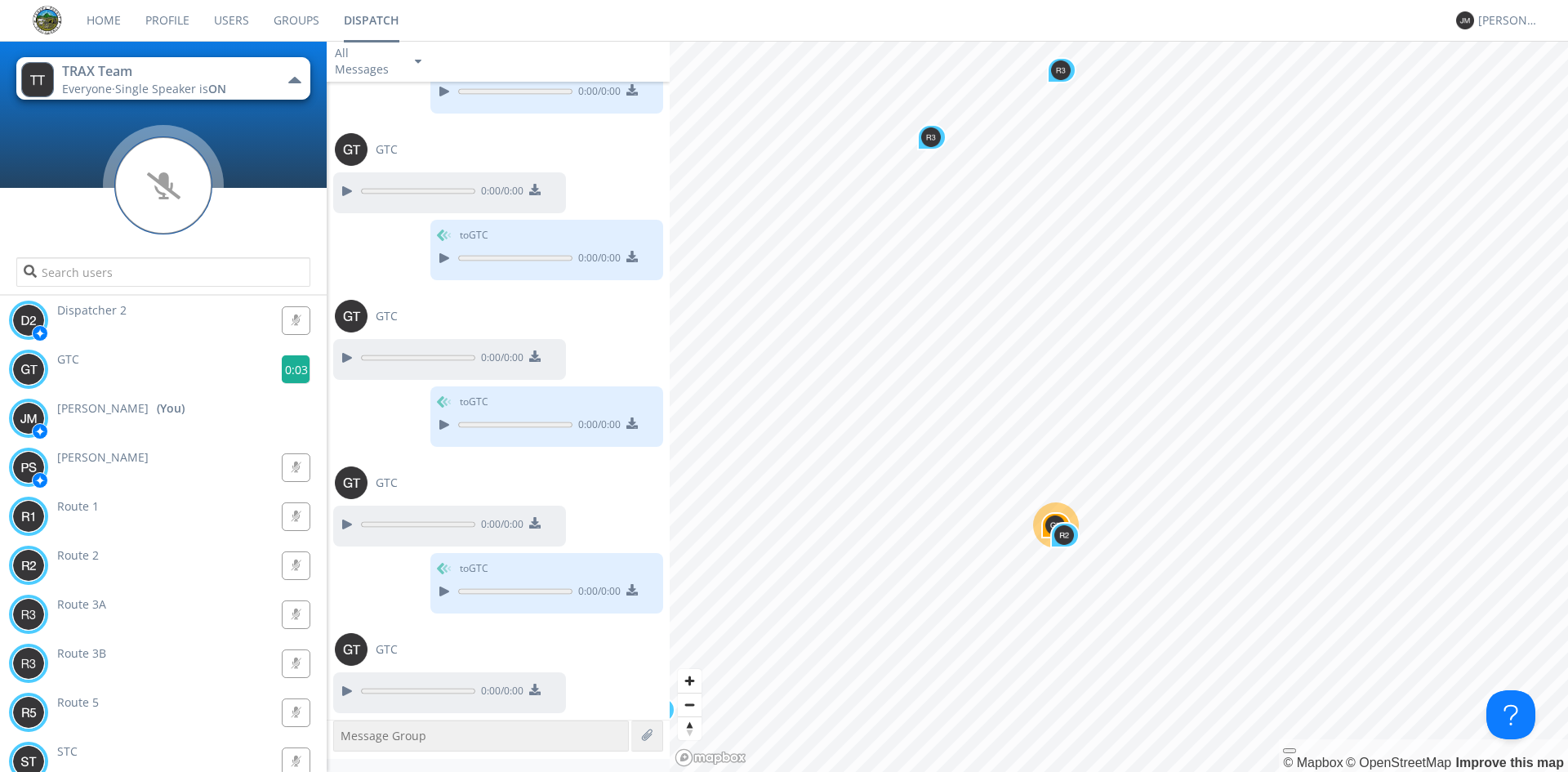
click at [288, 366] on g at bounding box center [296, 369] width 29 height 29
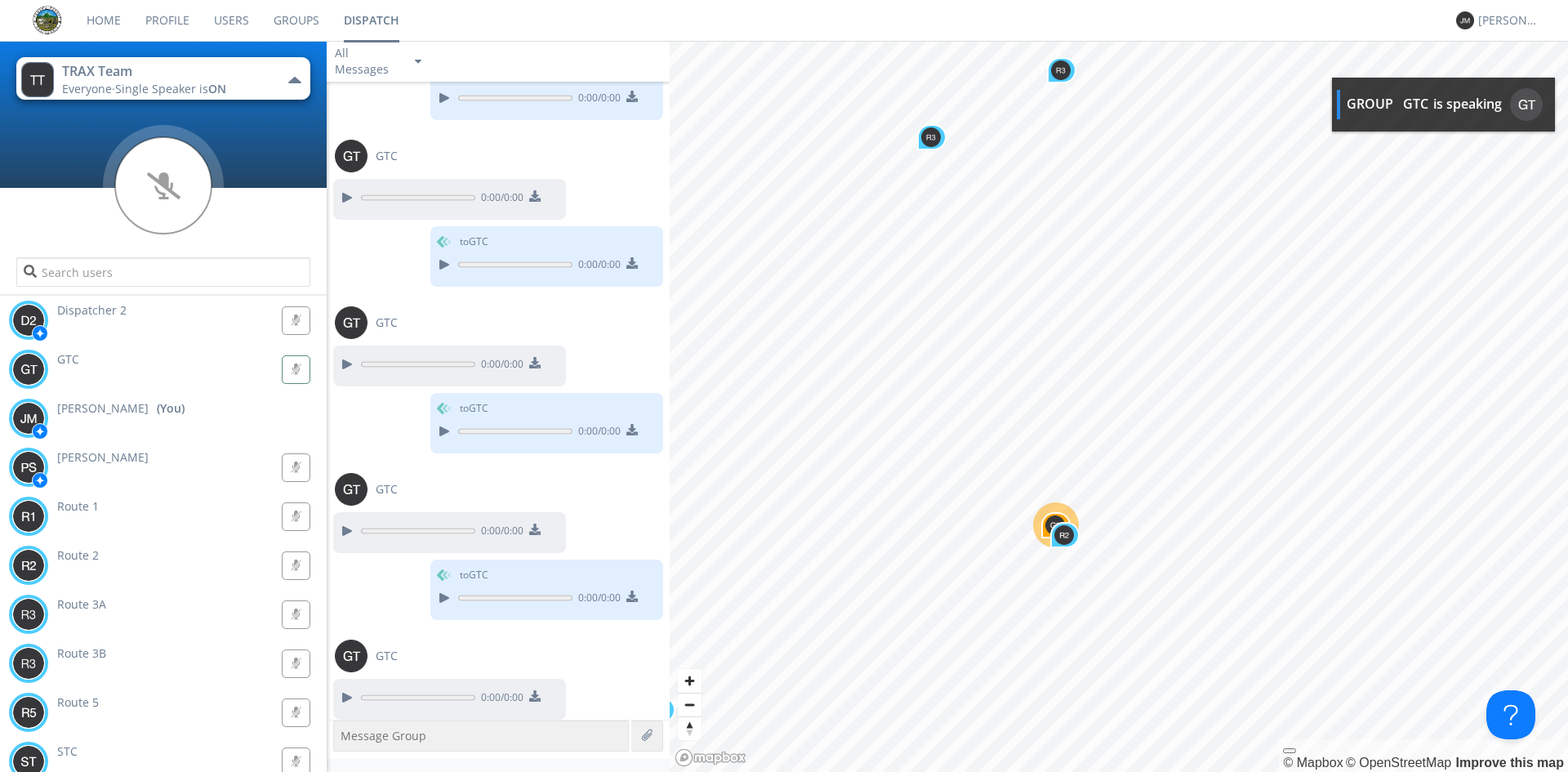
scroll to position [2987, 0]
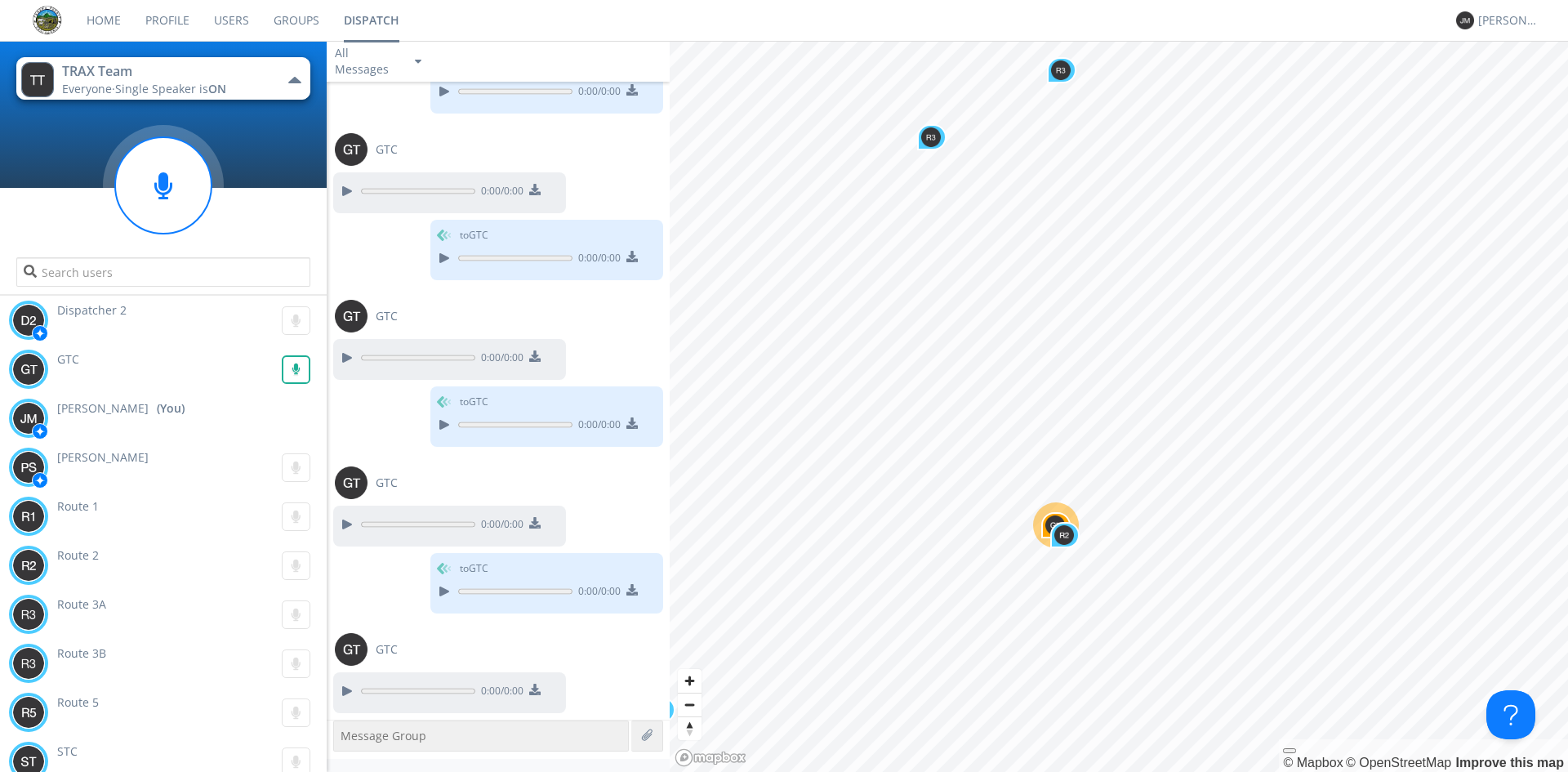
click at [289, 362] on rect at bounding box center [296, 369] width 27 height 27
click at [290, 363] on g at bounding box center [296, 369] width 29 height 29
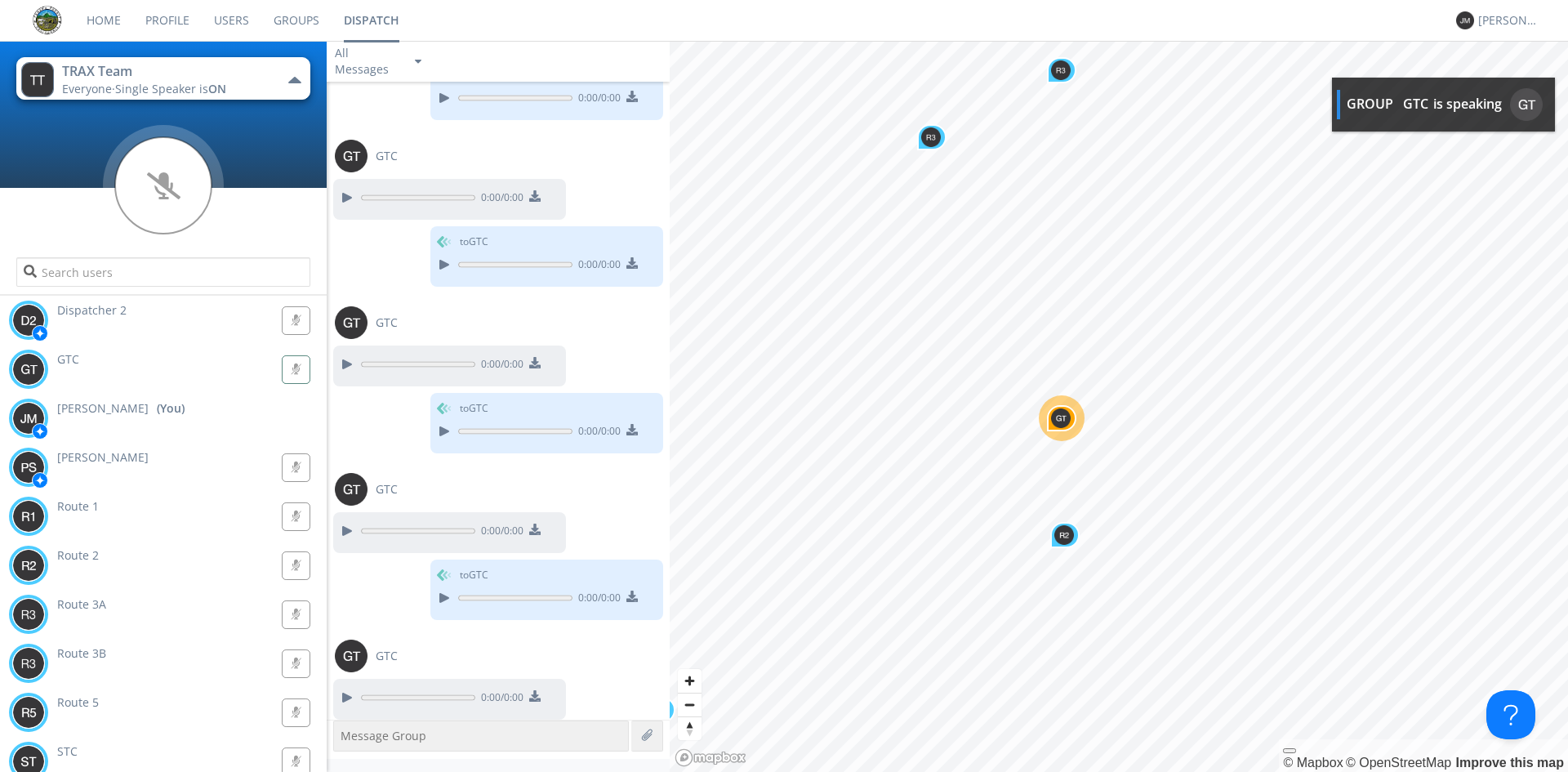
scroll to position [3154, 0]
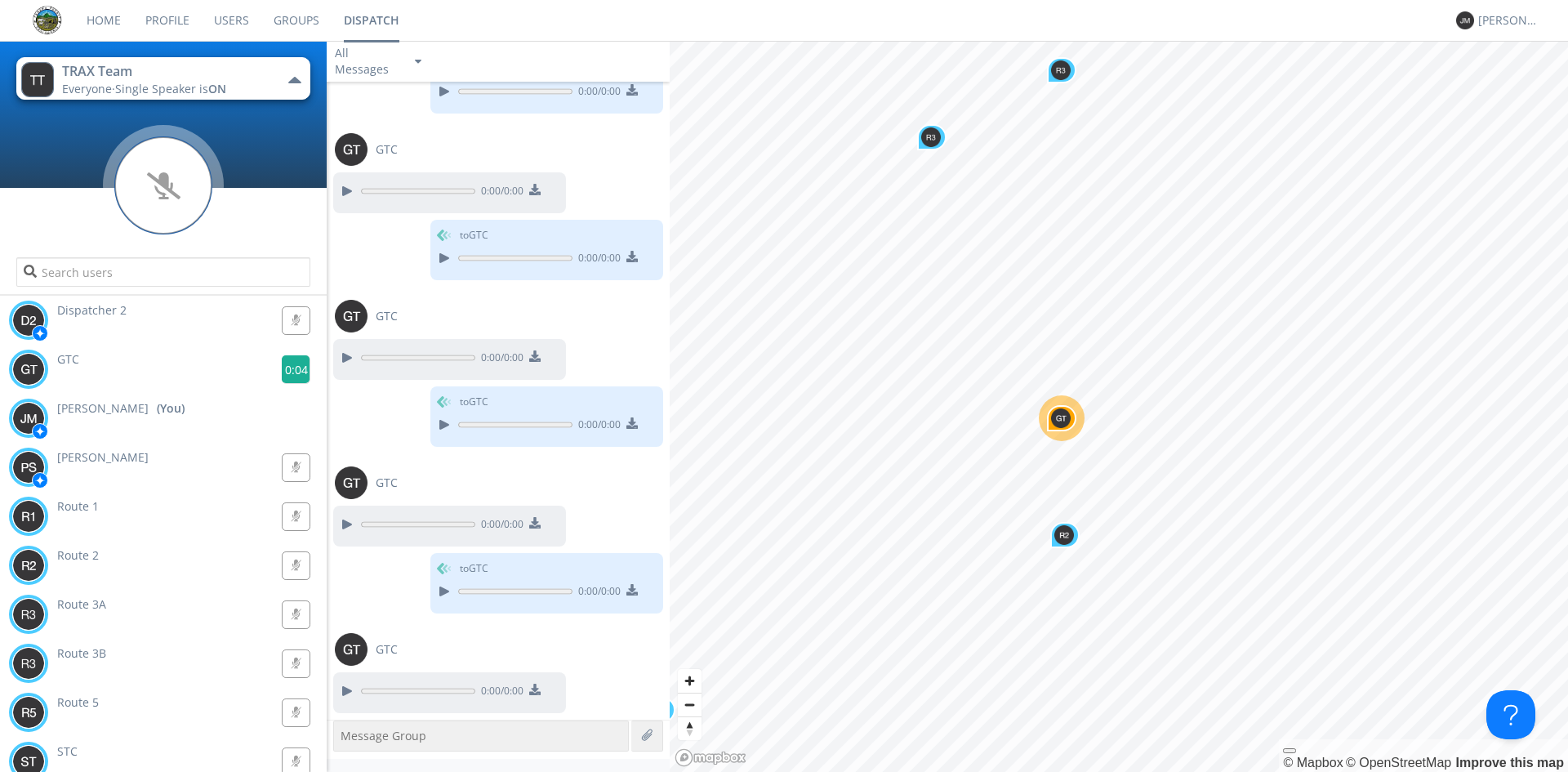
click at [290, 363] on g at bounding box center [296, 369] width 29 height 29
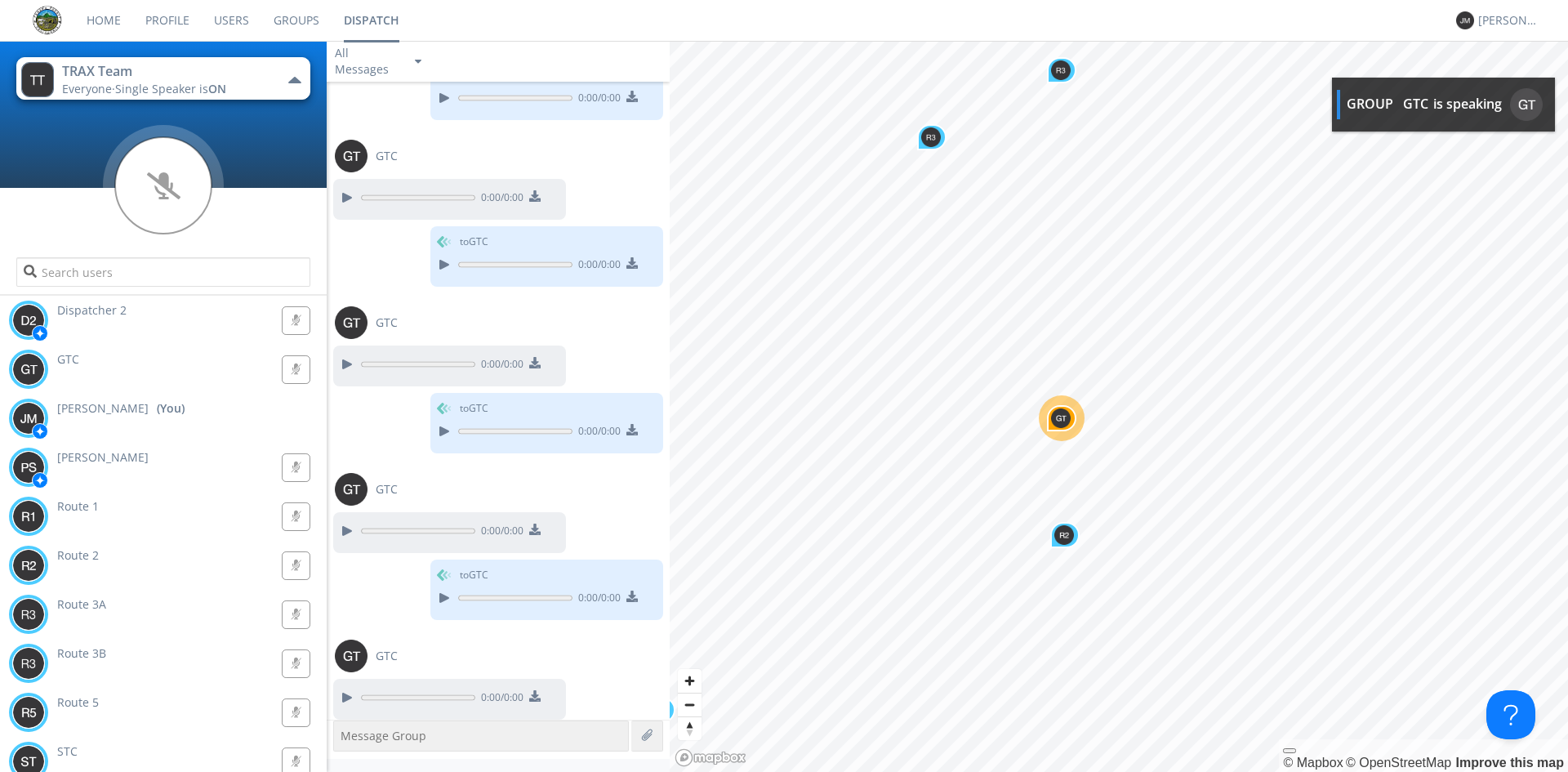
scroll to position [3321, 0]
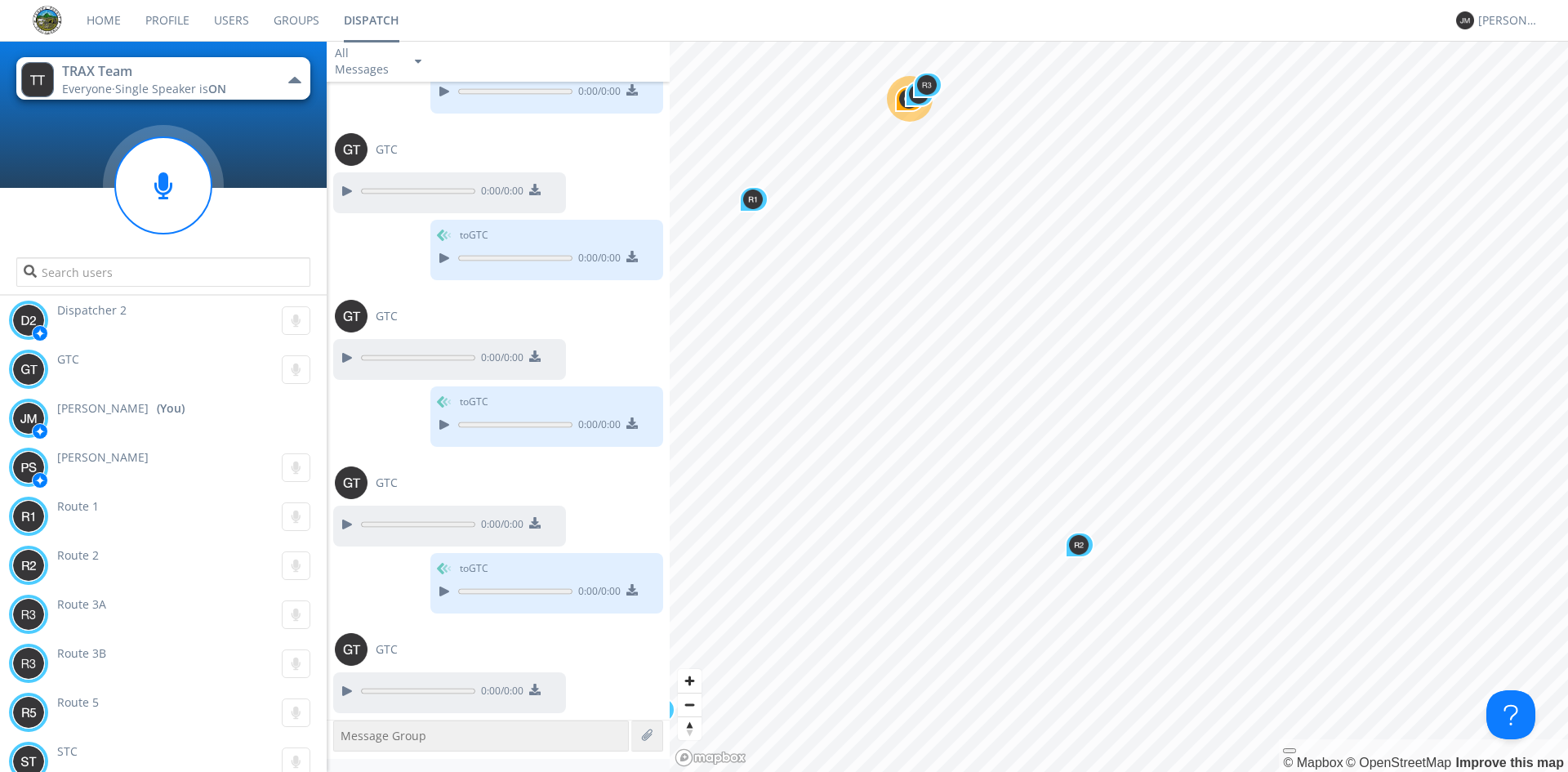
click at [199, 84] on span "Single Speaker is ON" at bounding box center [170, 89] width 111 height 16
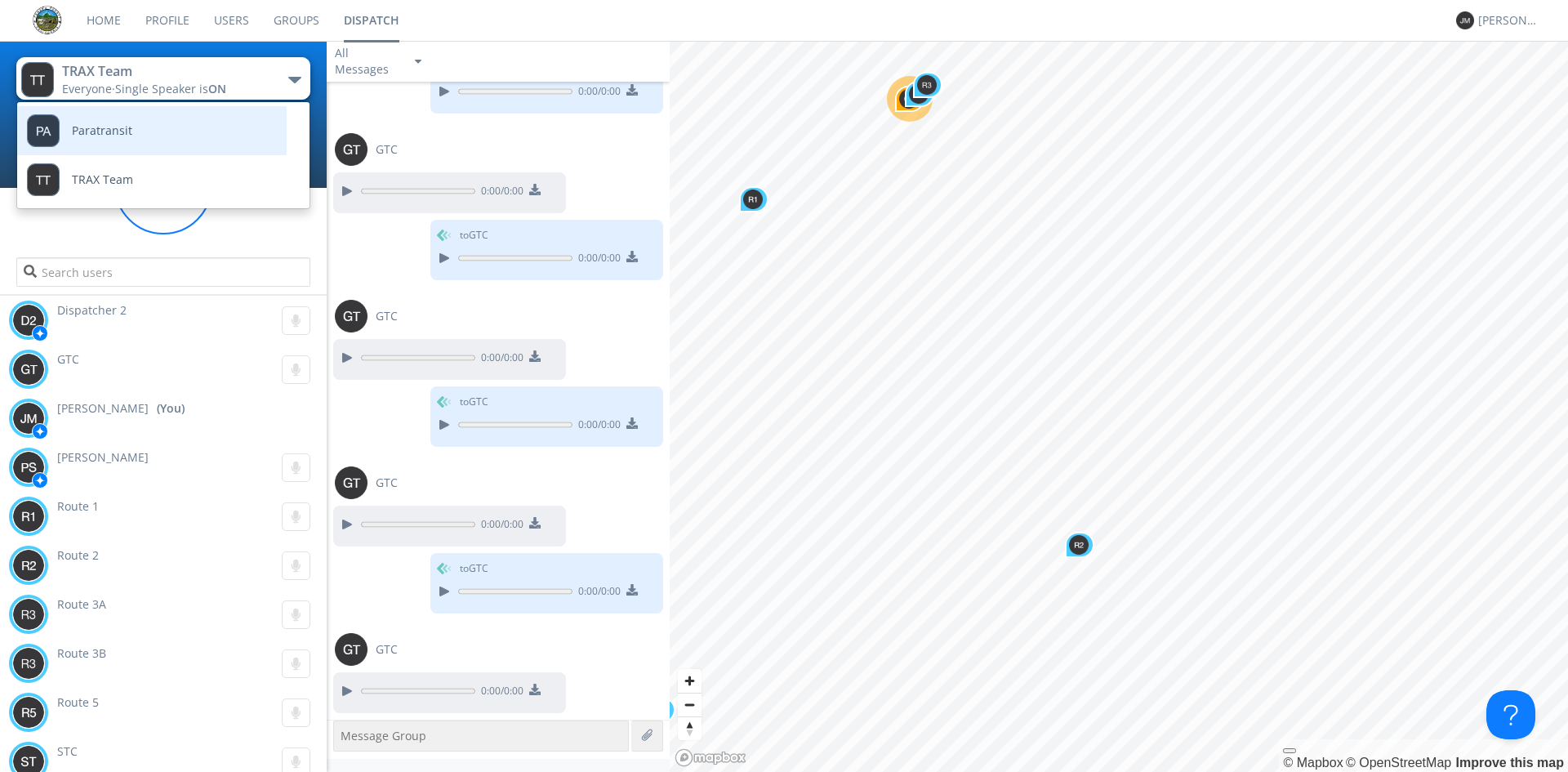
click at [165, 139] on link "Paratransit" at bounding box center [139, 131] width 245 height 49
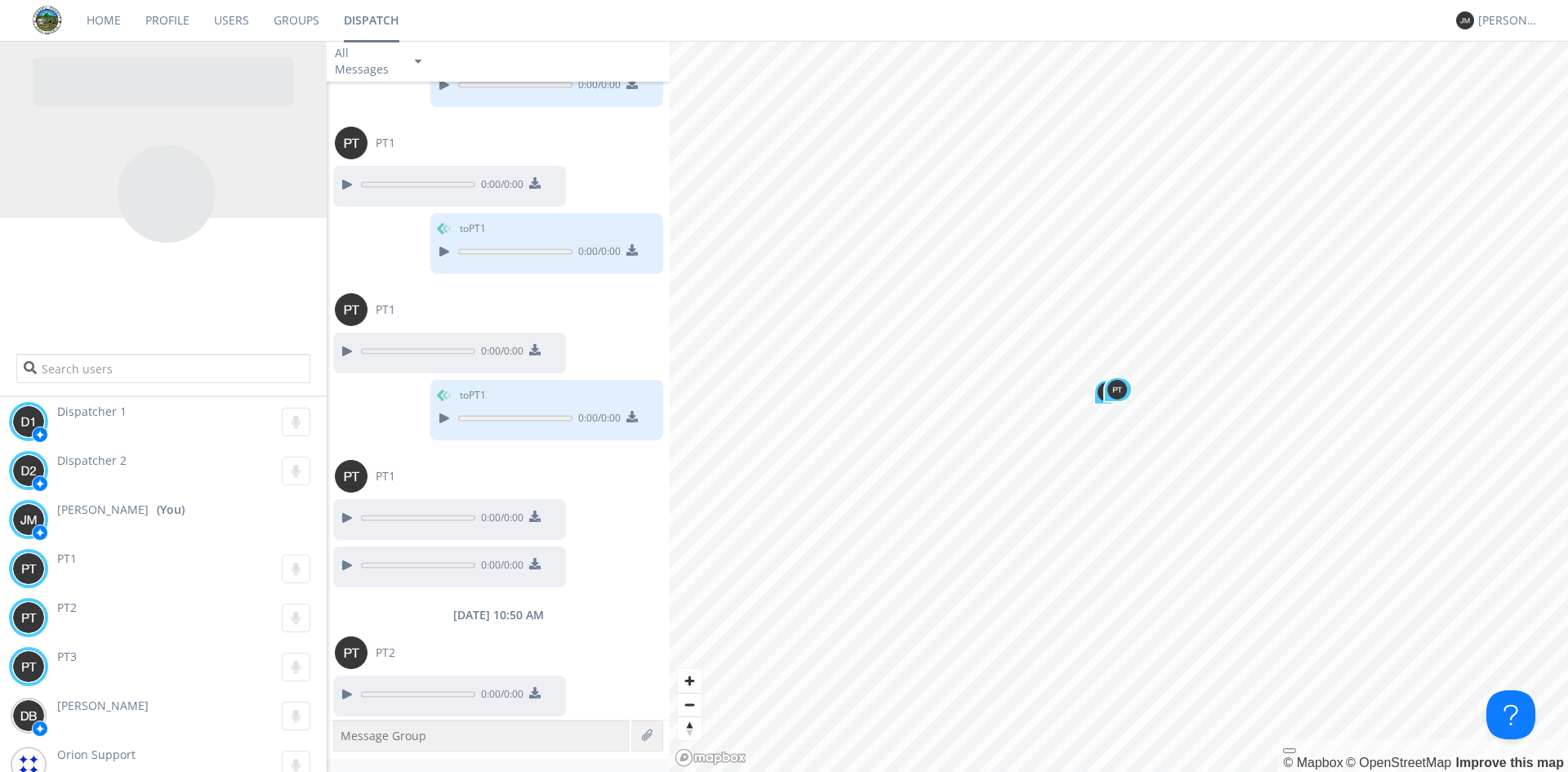
scroll to position [1209, 0]
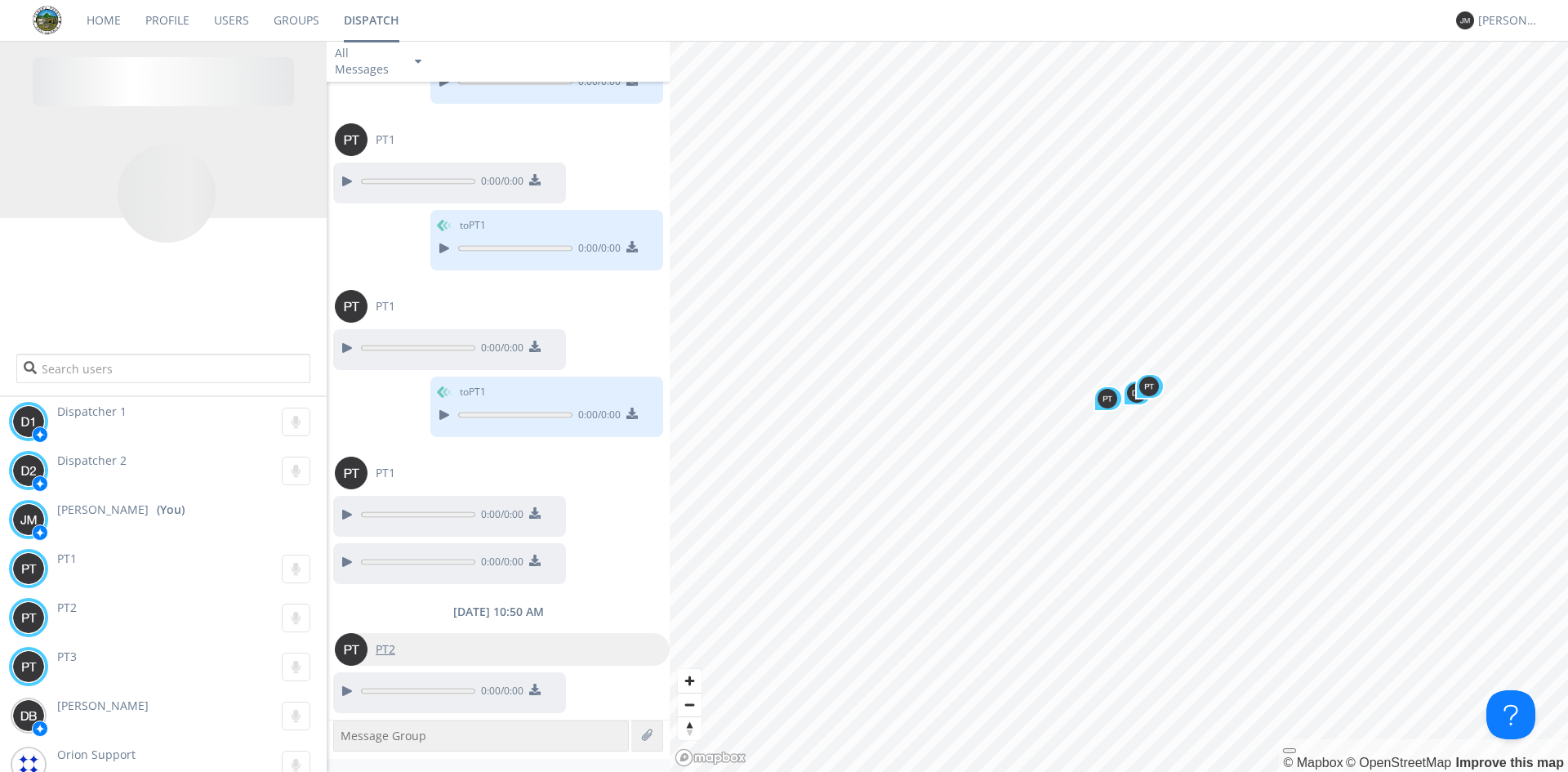
click at [368, 655] on div "PT2" at bounding box center [386, 649] width 36 height 33
type input "PT2"
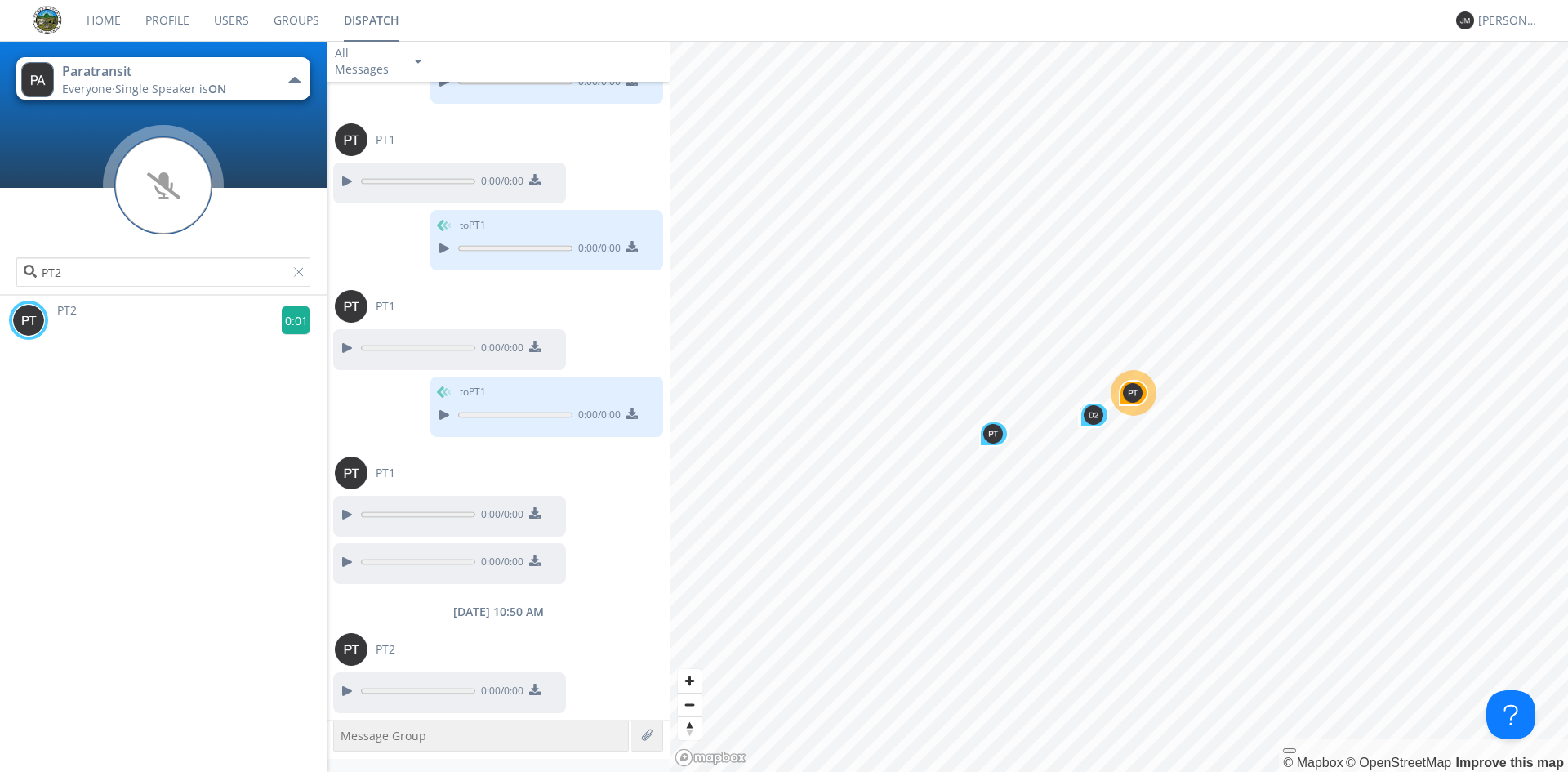
click at [290, 315] on g at bounding box center [296, 320] width 29 height 29
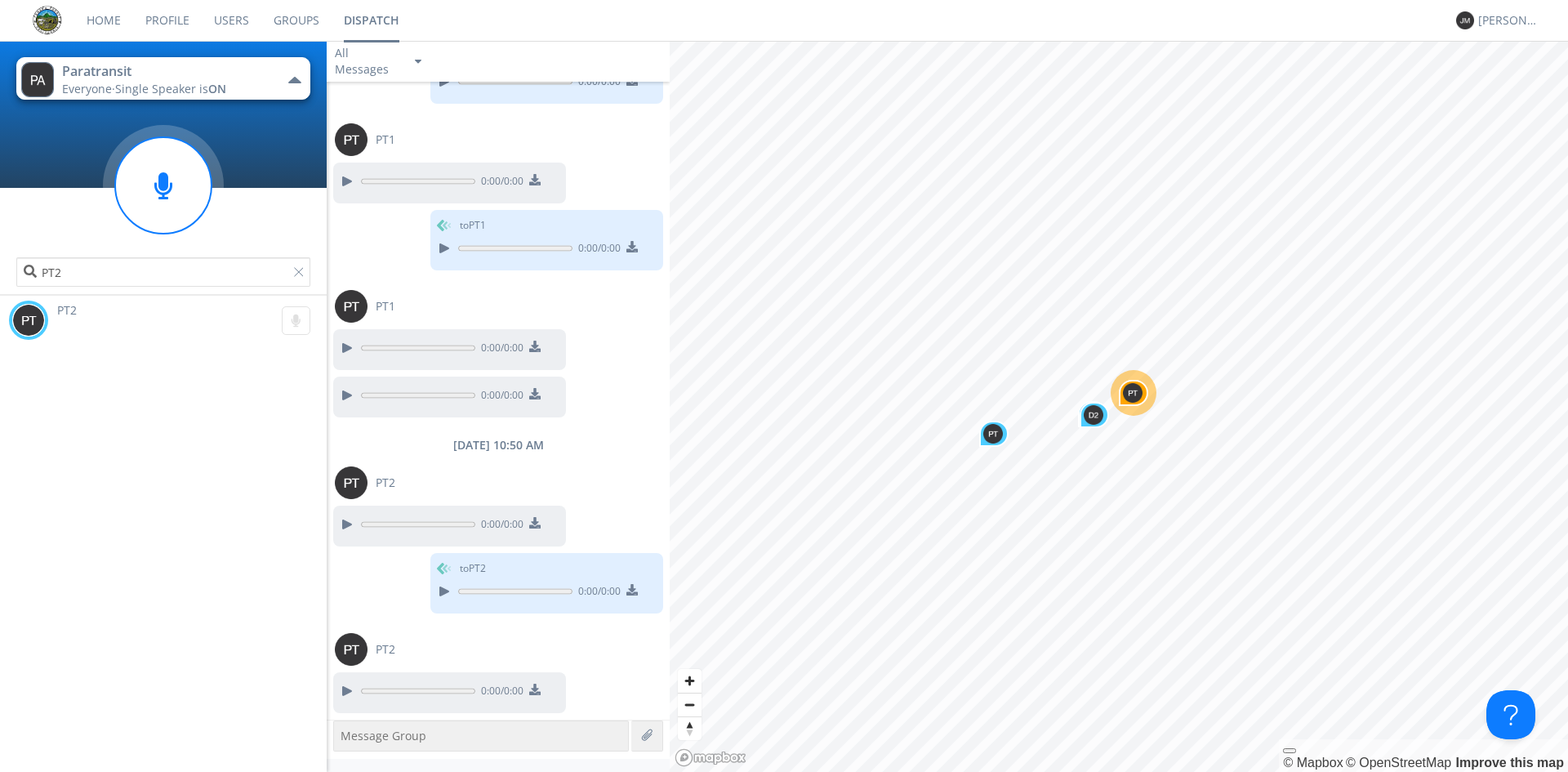
scroll to position [1443, 0]
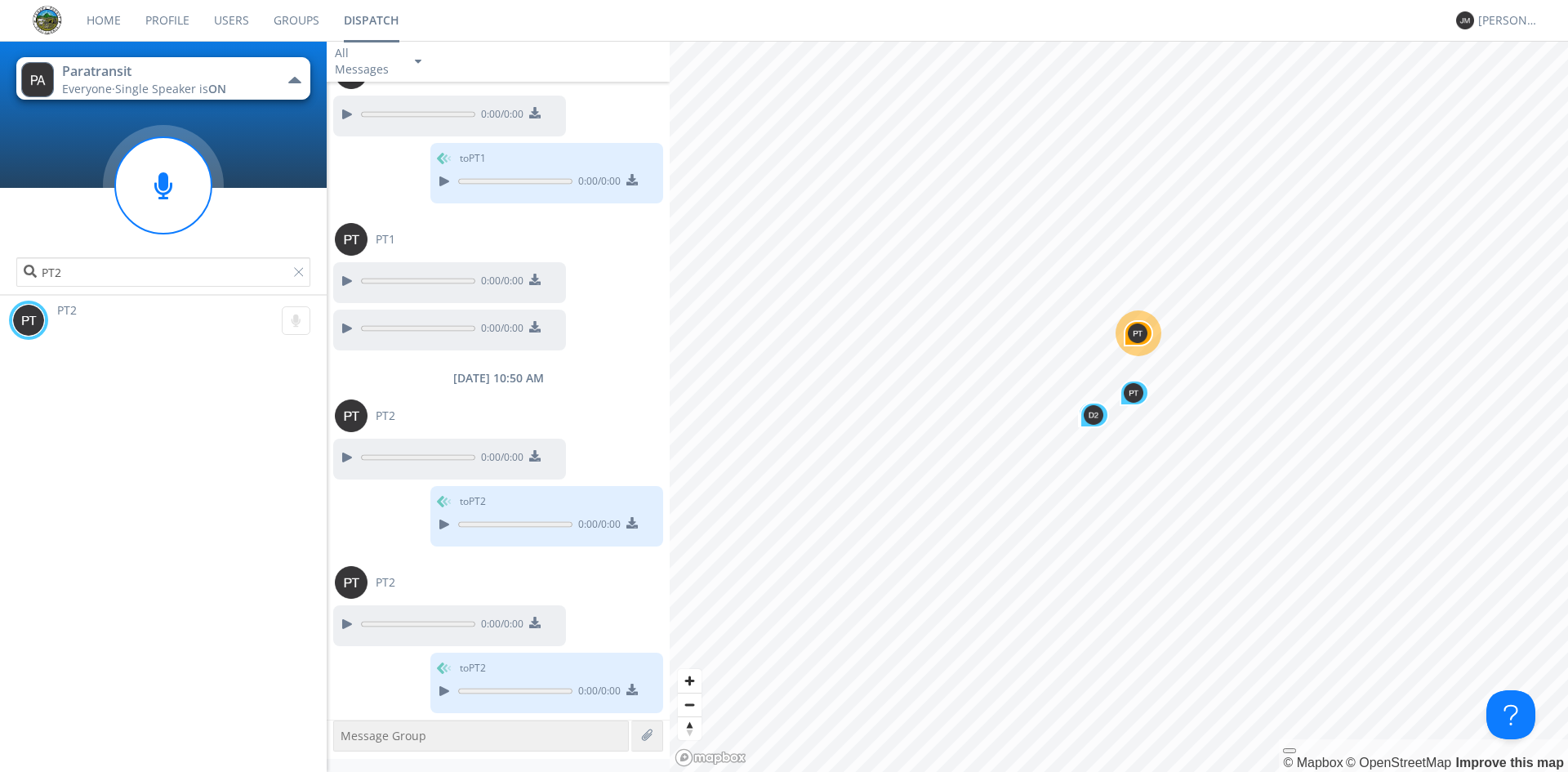
click at [265, 69] on button "Paratransit Everyone · Single Speaker is ON" at bounding box center [163, 78] width 294 height 42
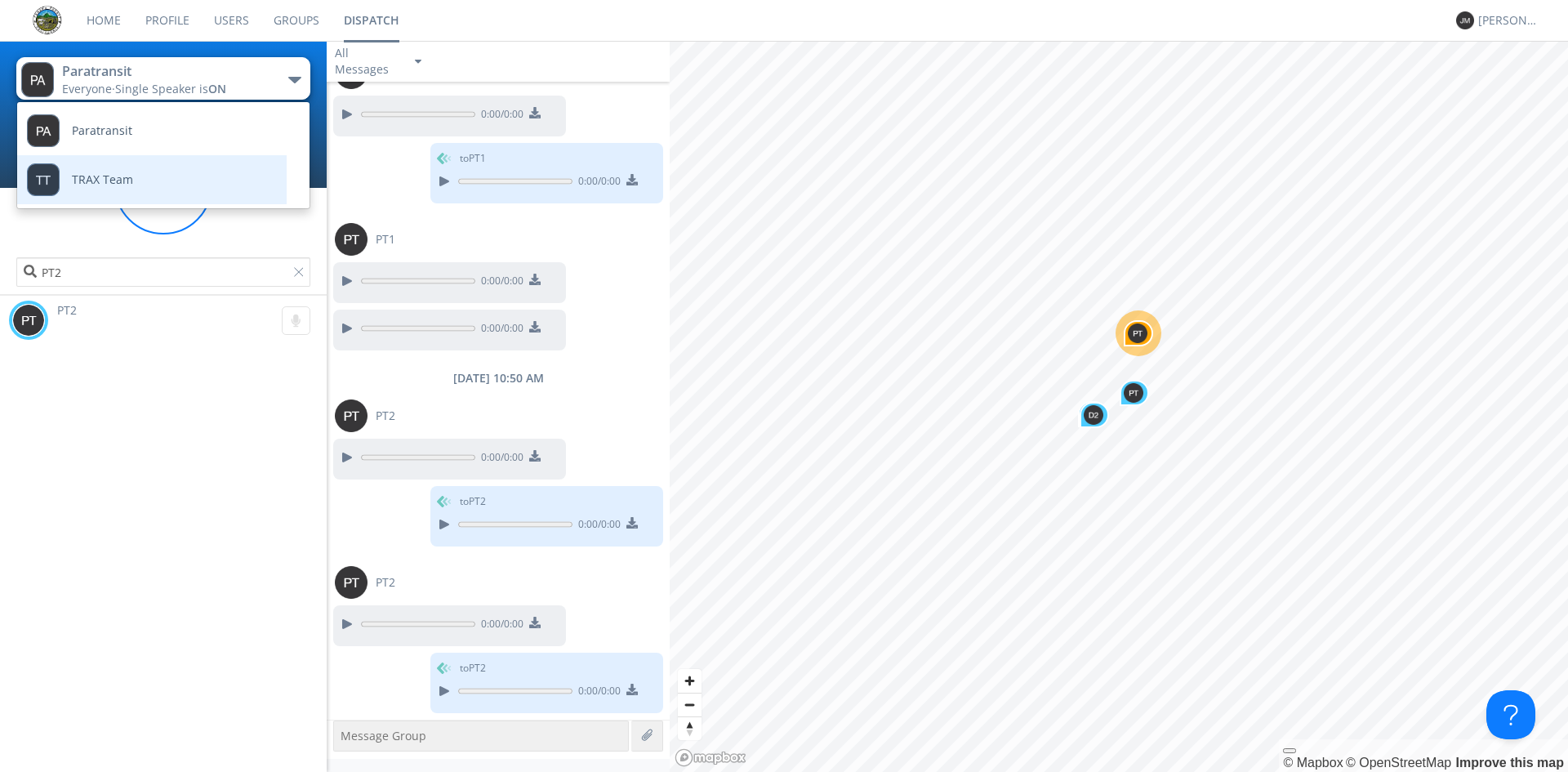
click at [214, 193] on link "TRAX Team" at bounding box center [139, 180] width 245 height 49
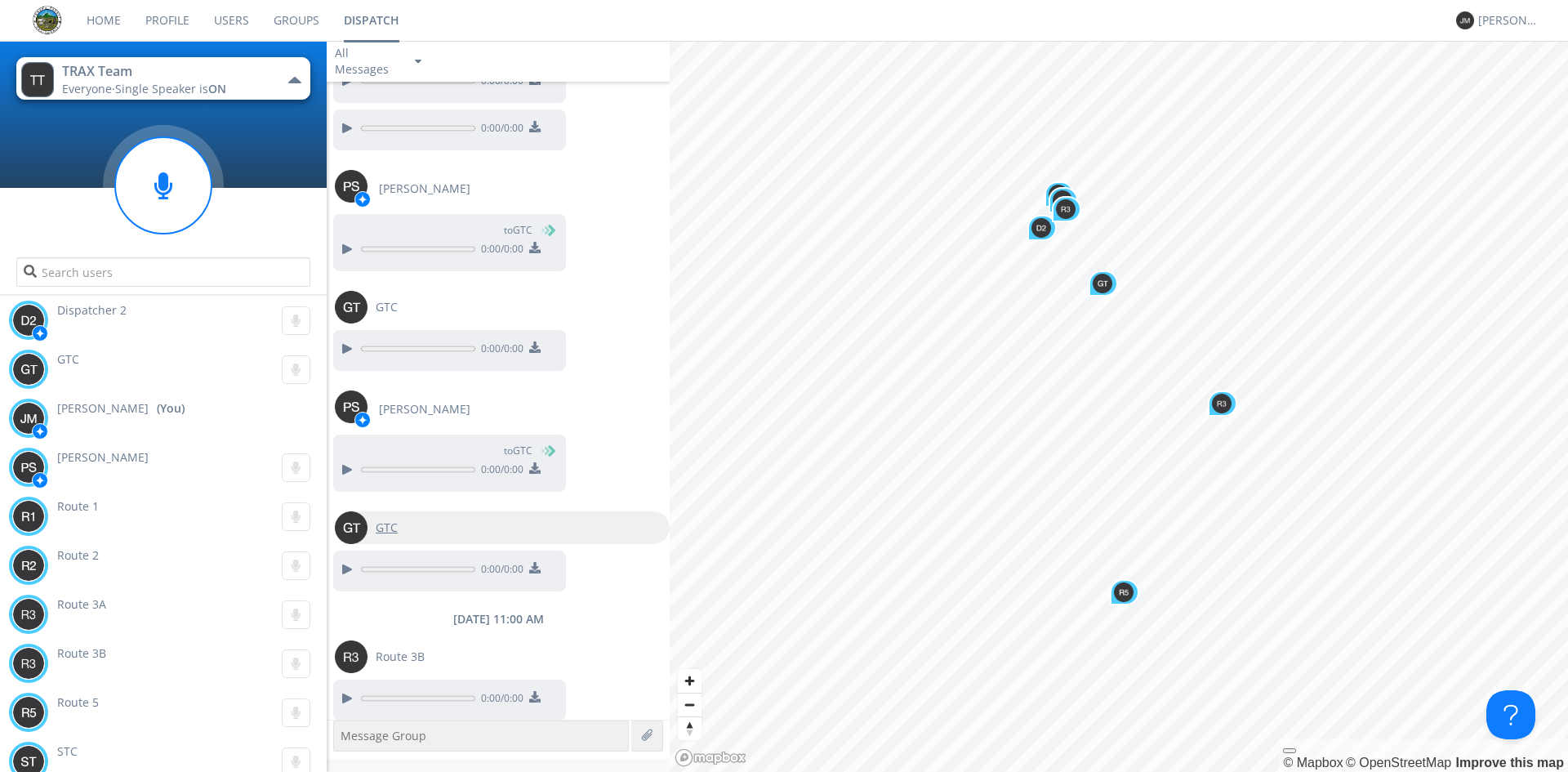
scroll to position [1231, 0]
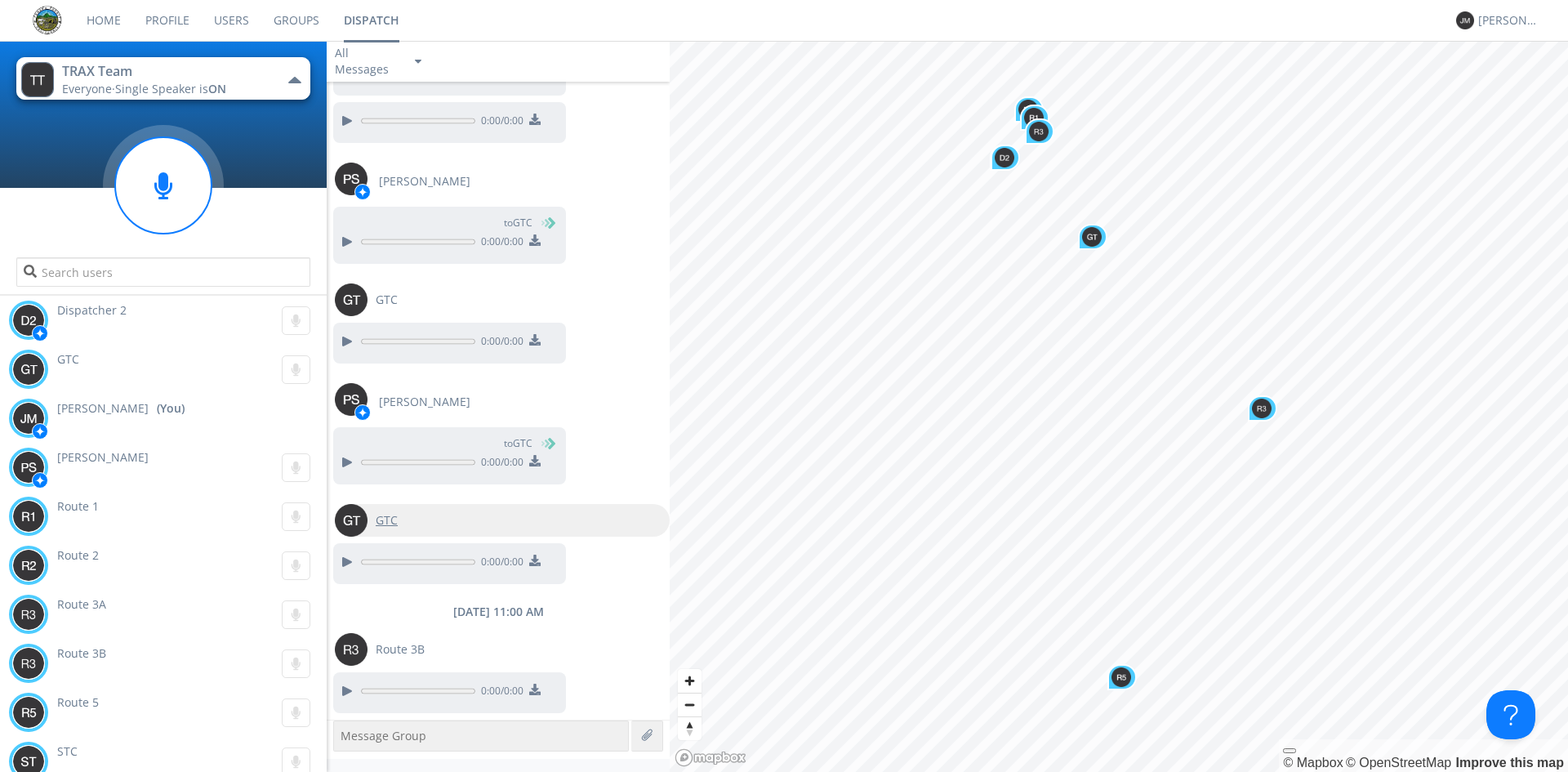
click at [391, 524] on span "GTC" at bounding box center [387, 520] width 22 height 16
type input "GTC"
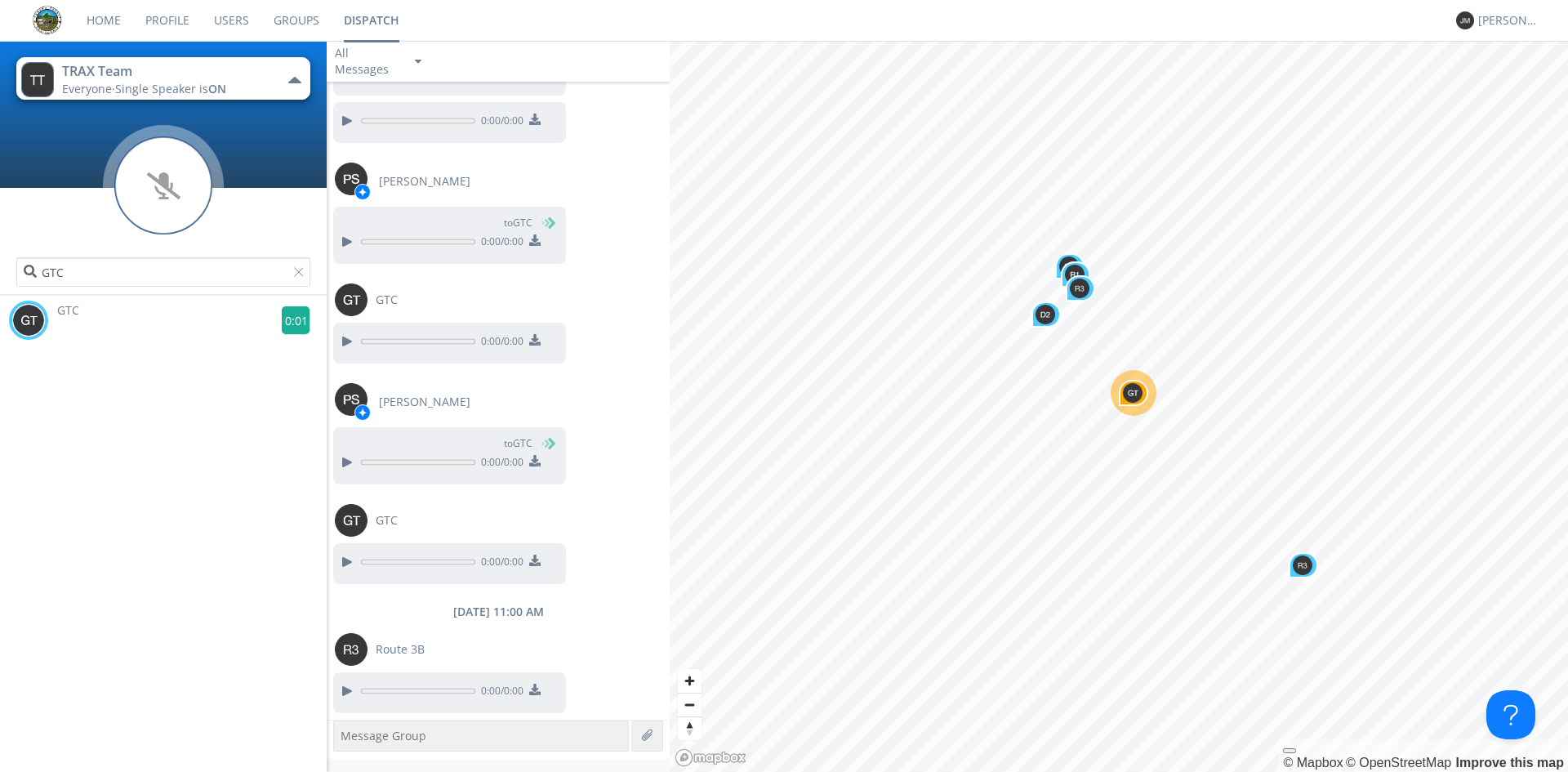
click at [289, 316] on g at bounding box center [296, 320] width 29 height 29
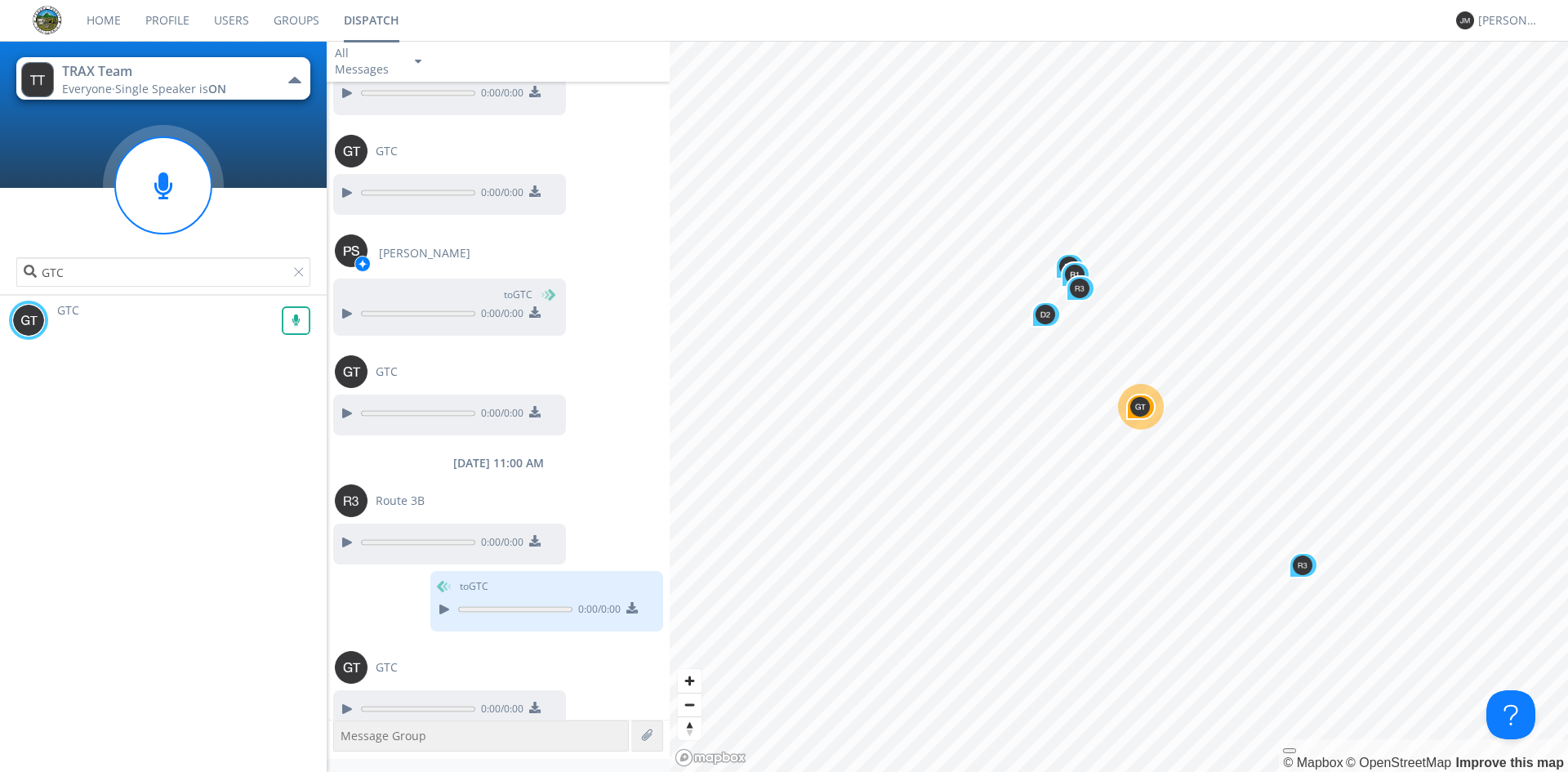
scroll to position [1398, 0]
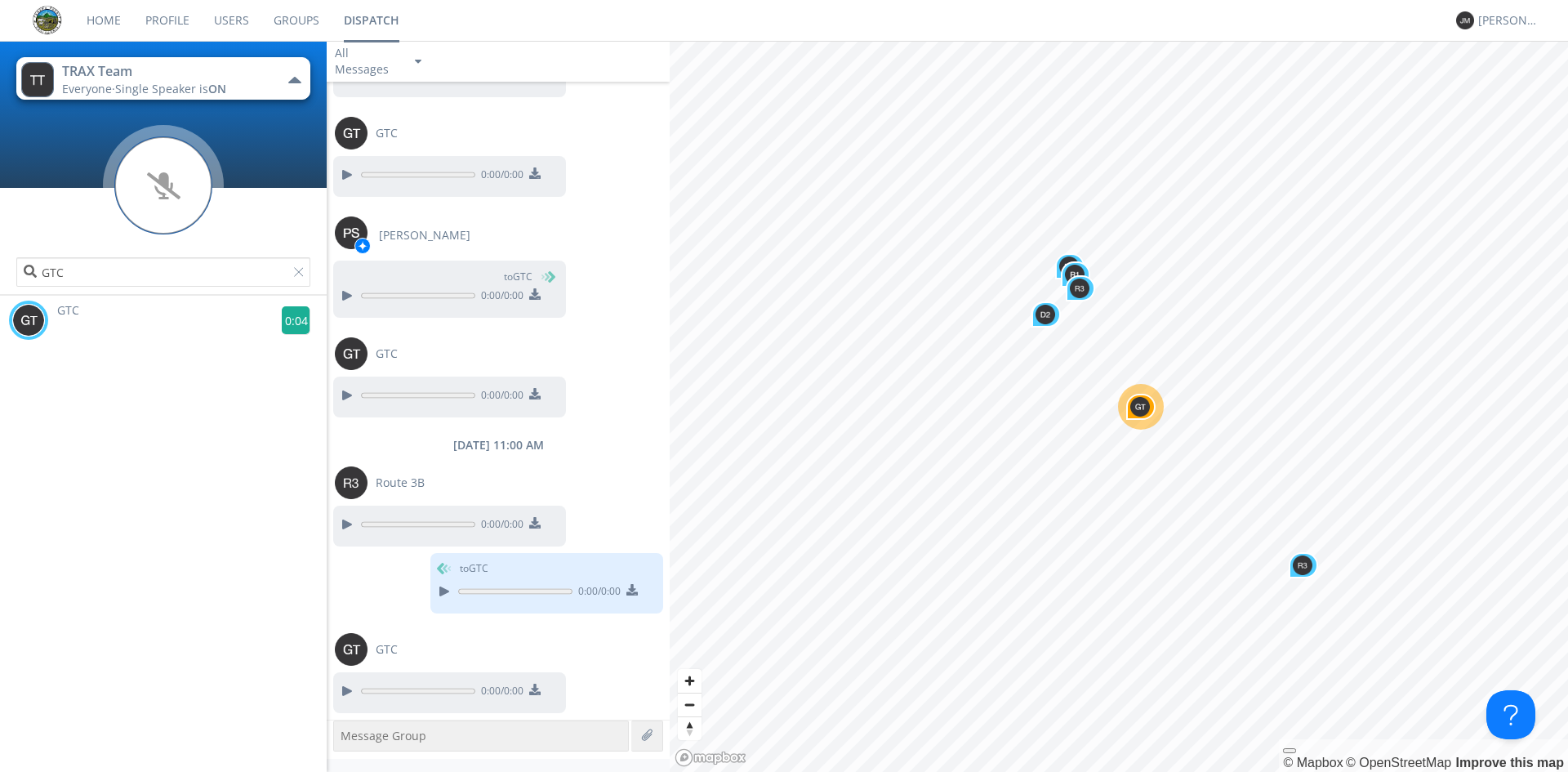
click at [291, 317] on g at bounding box center [296, 320] width 29 height 29
click at [284, 318] on g at bounding box center [296, 320] width 29 height 29
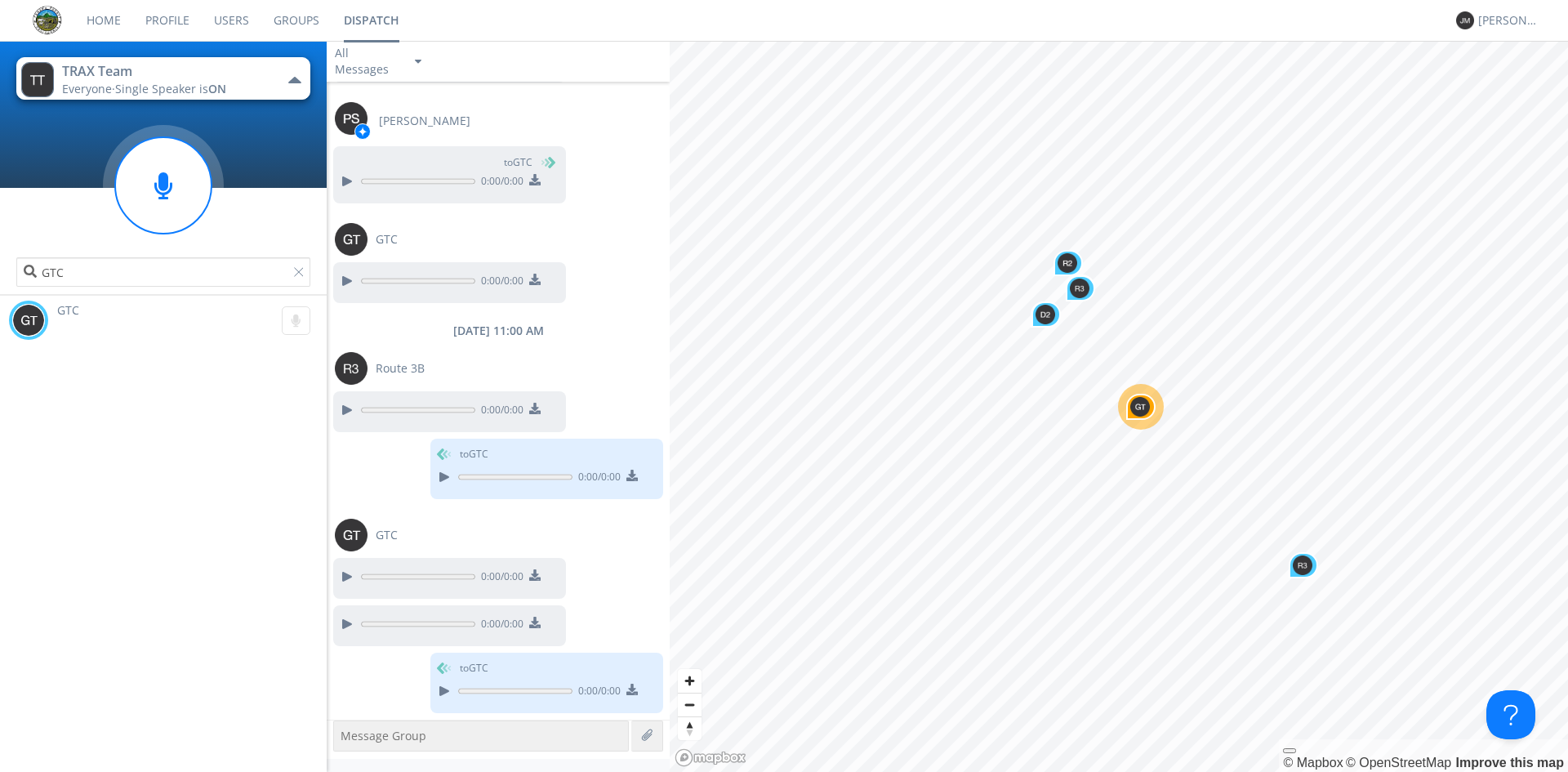
scroll to position [1611, 0]
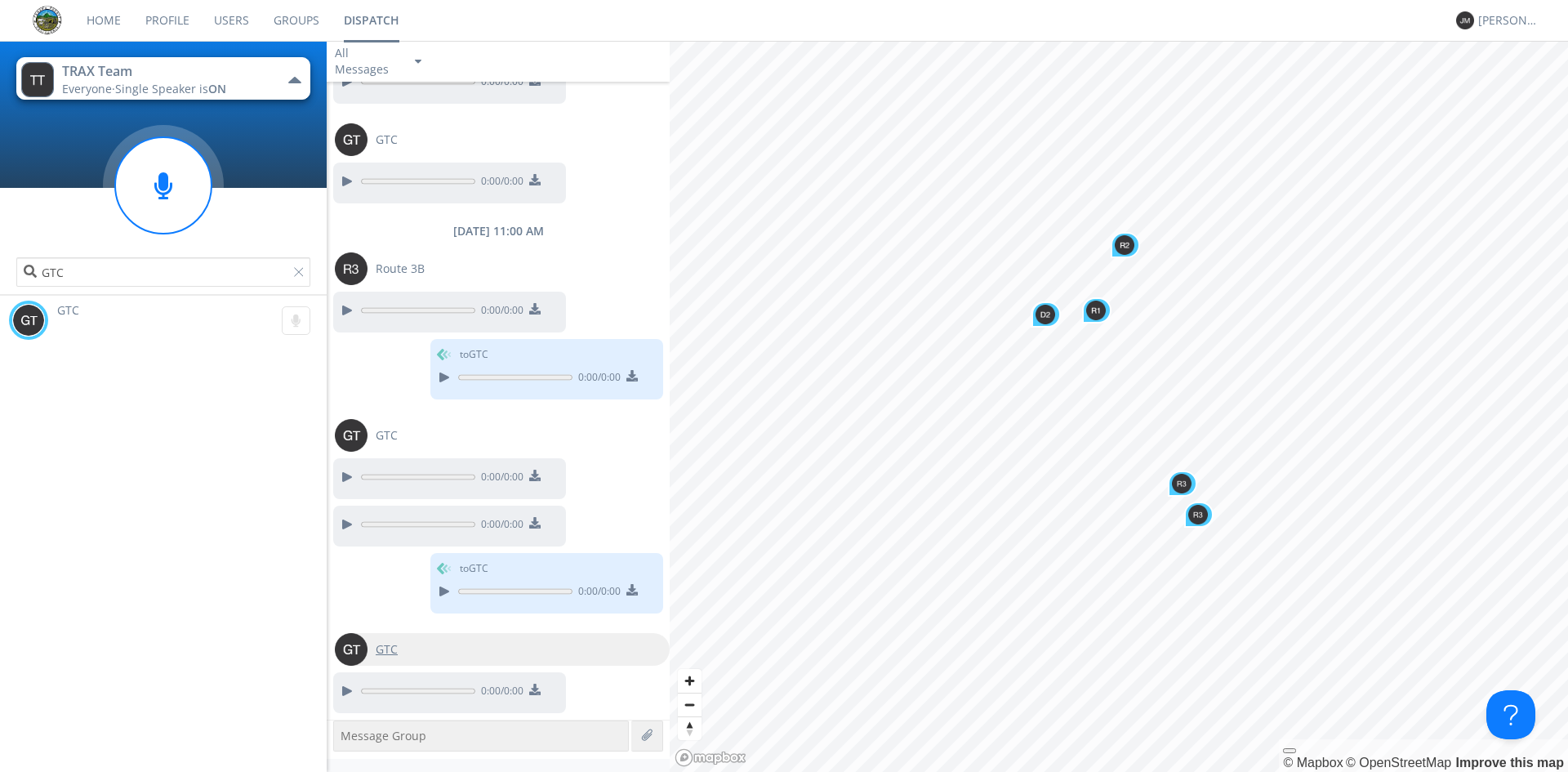
click at [376, 641] on div "GTC" at bounding box center [386, 649] width 38 height 33
click at [293, 324] on g at bounding box center [296, 320] width 29 height 29
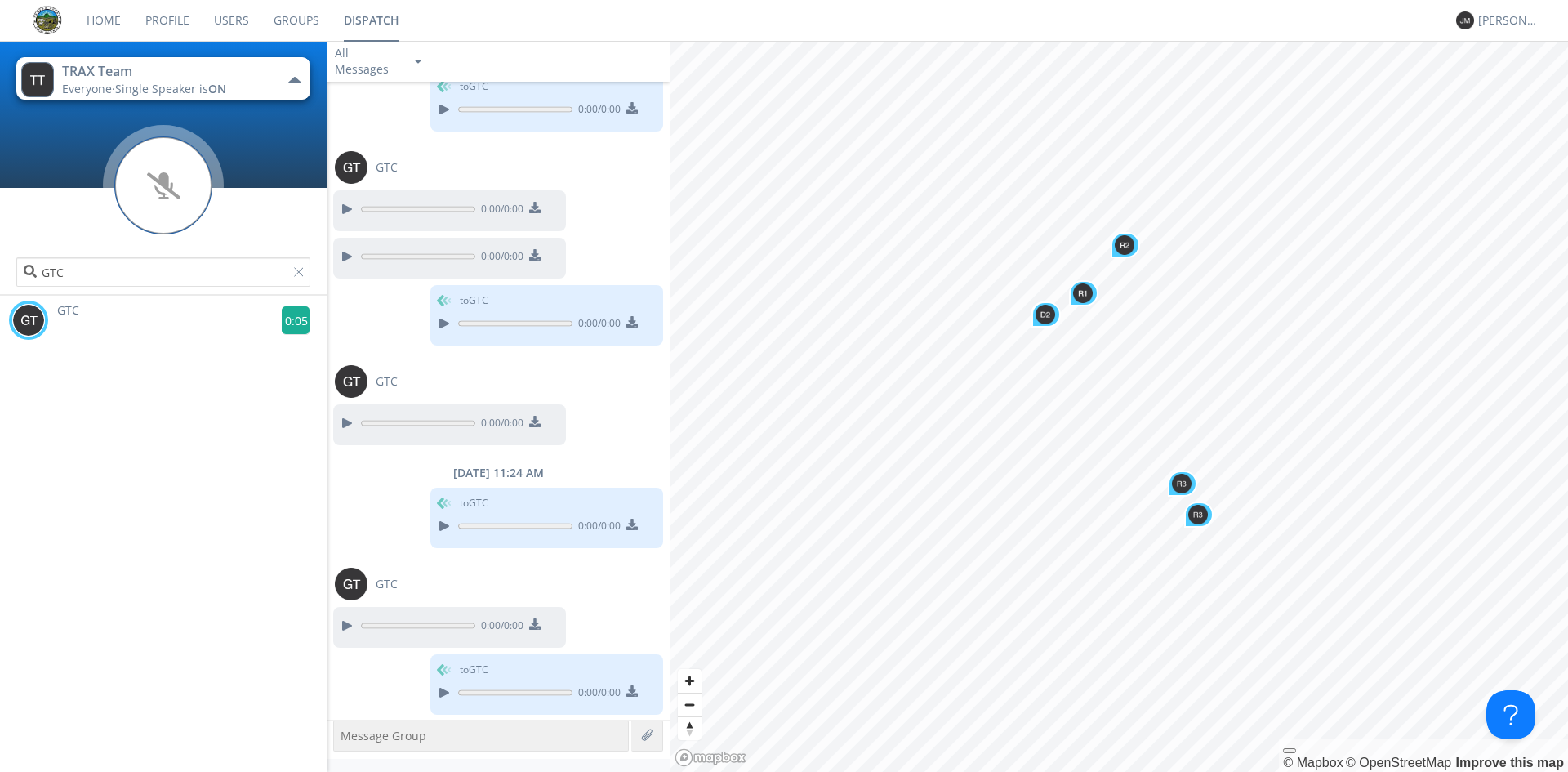
scroll to position [1881, 0]
click at [284, 318] on g at bounding box center [296, 320] width 29 height 29
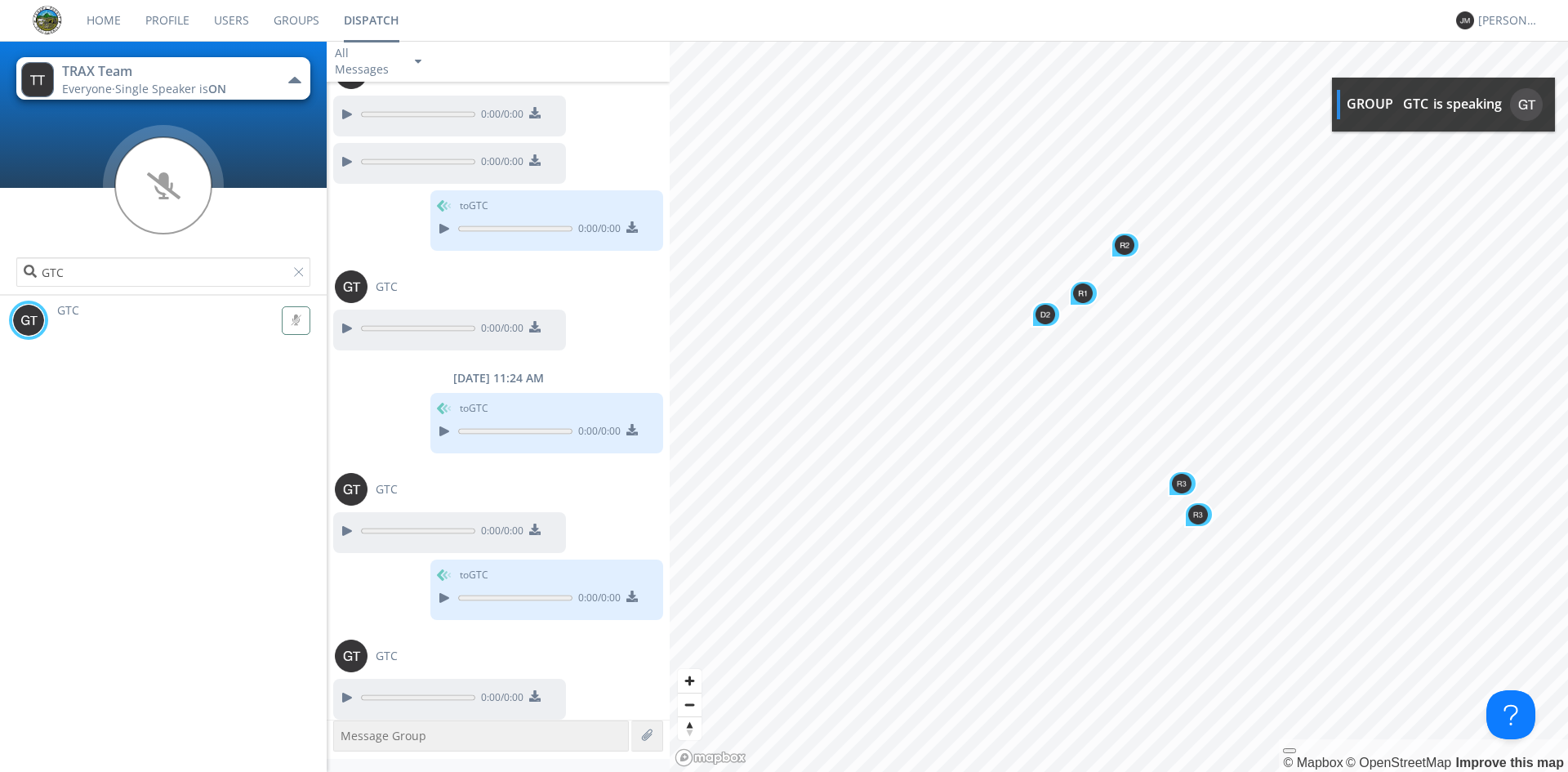
scroll to position [1981, 0]
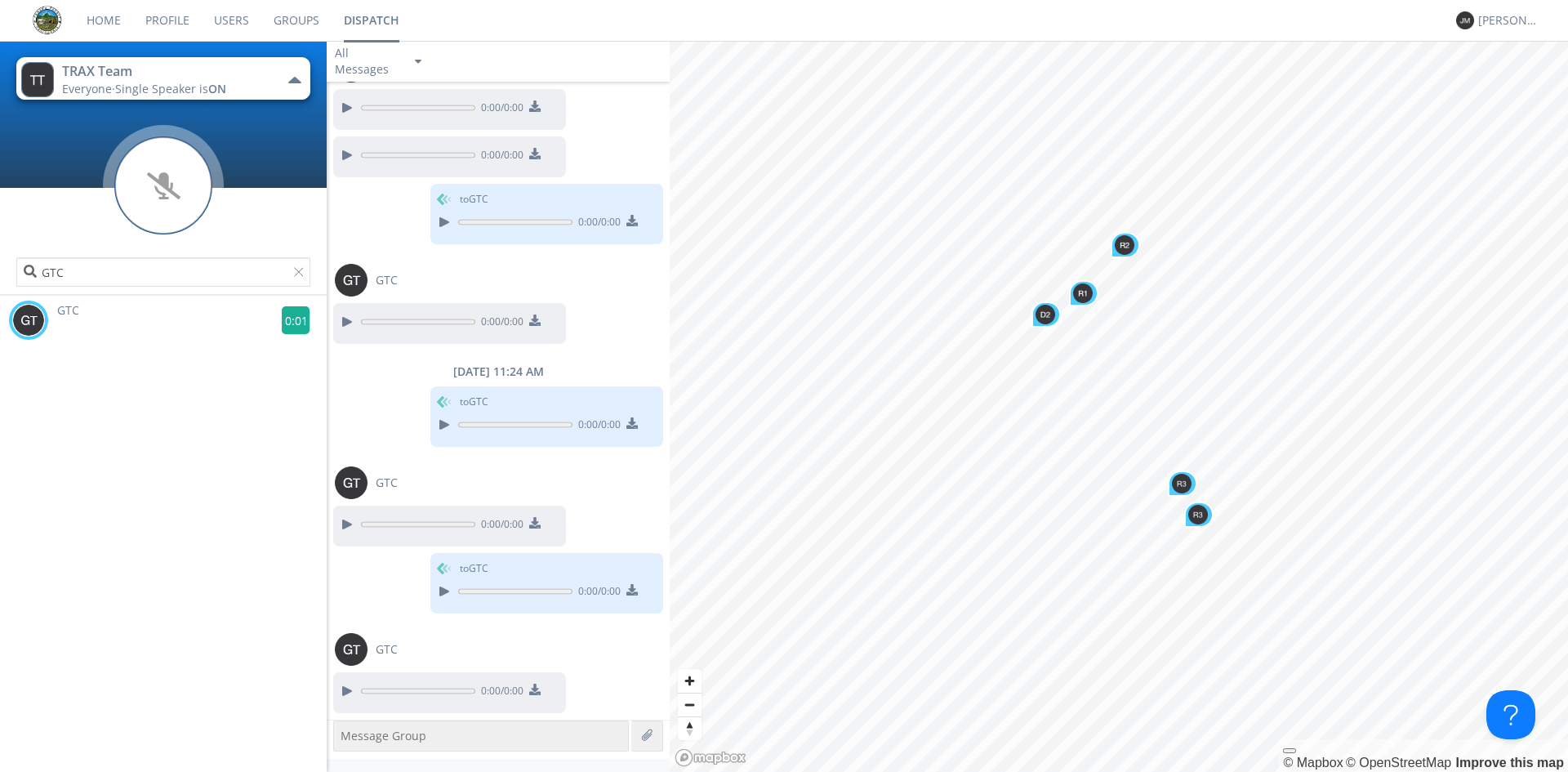
click at [288, 318] on g at bounding box center [296, 320] width 29 height 29
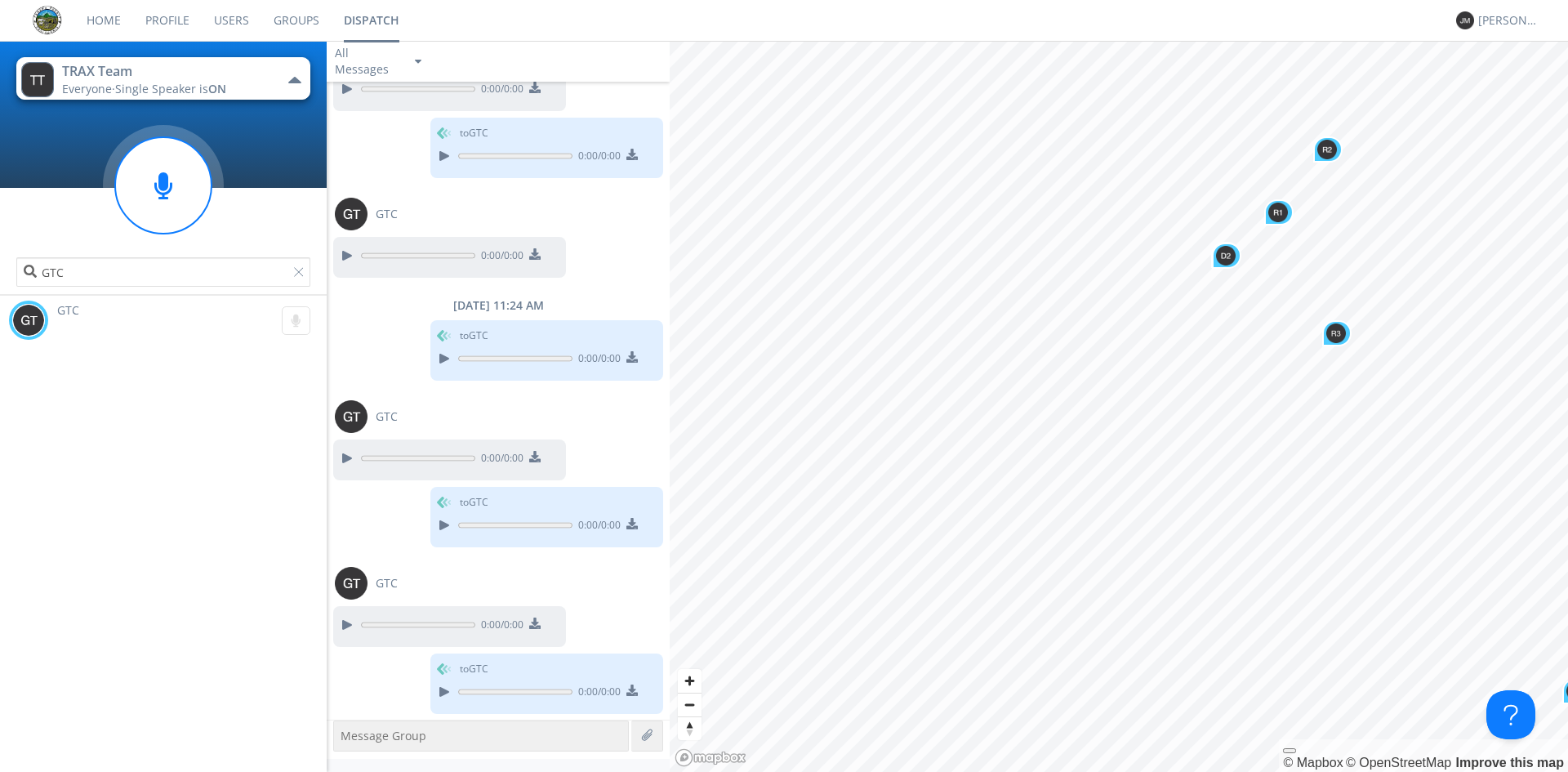
scroll to position [2048, 0]
click at [301, 271] on div at bounding box center [302, 275] width 16 height 16
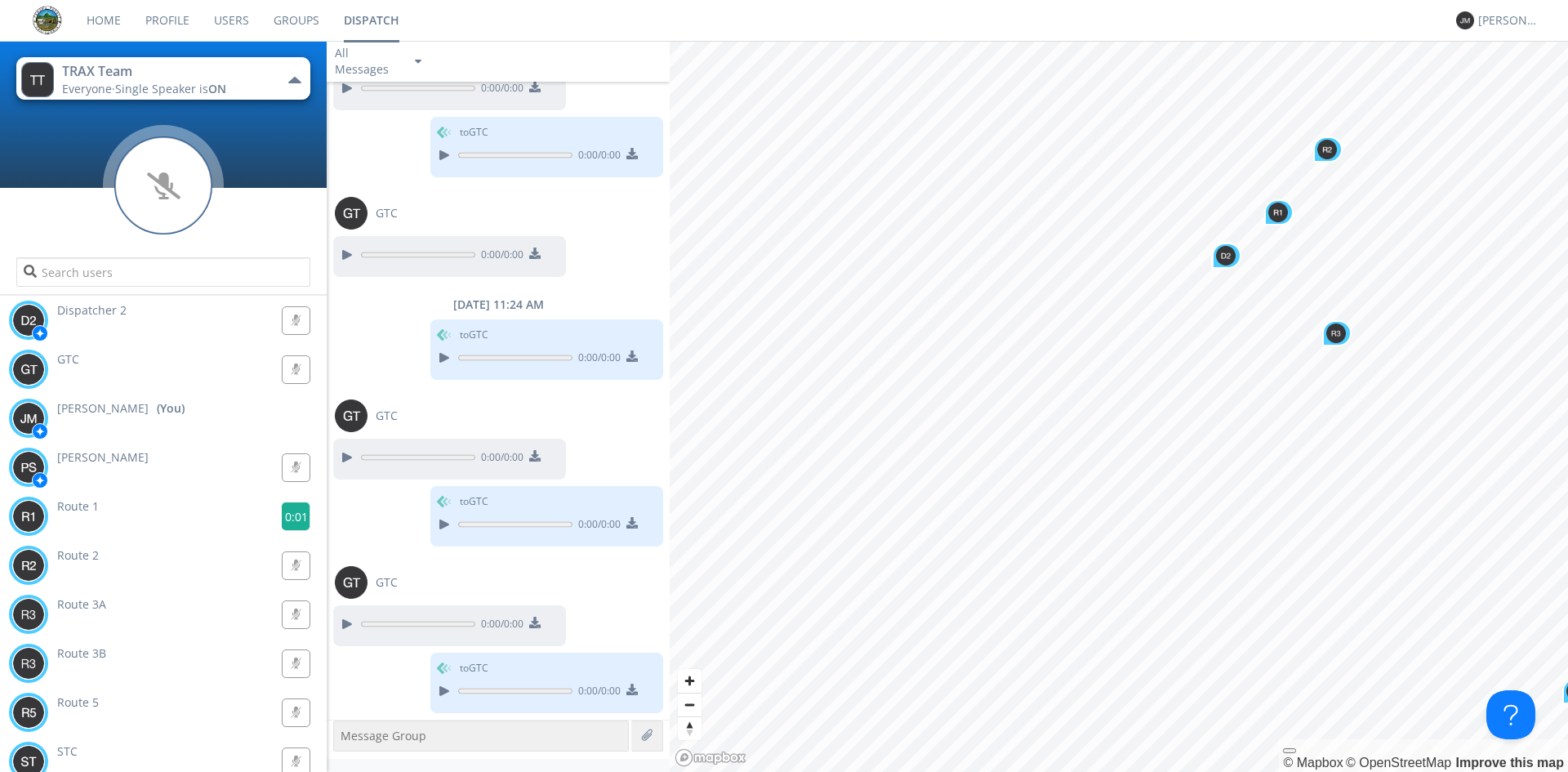
click at [292, 516] on g at bounding box center [296, 516] width 29 height 29
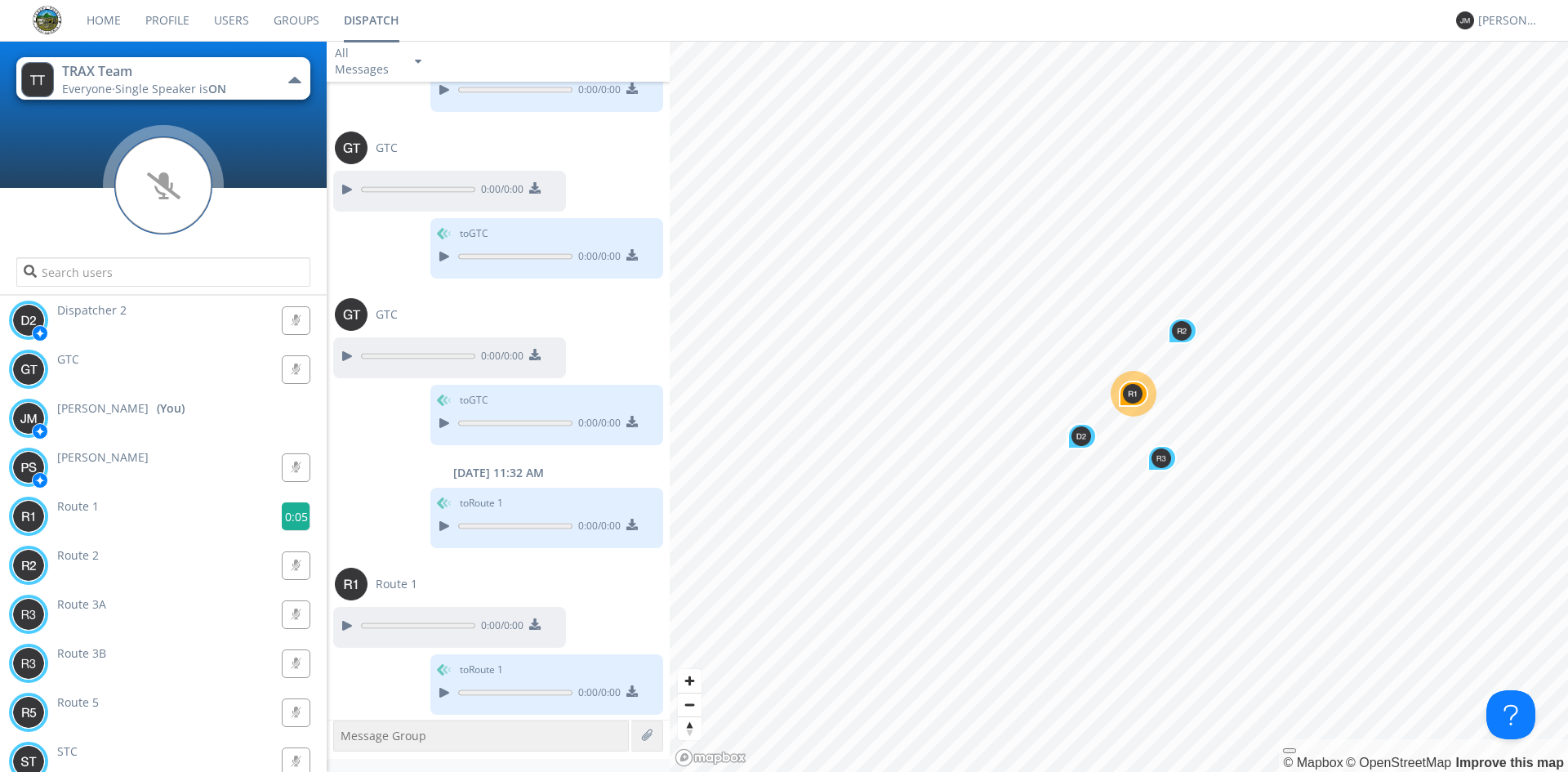
scroll to position [2317, 0]
click at [288, 514] on g at bounding box center [296, 516] width 29 height 29
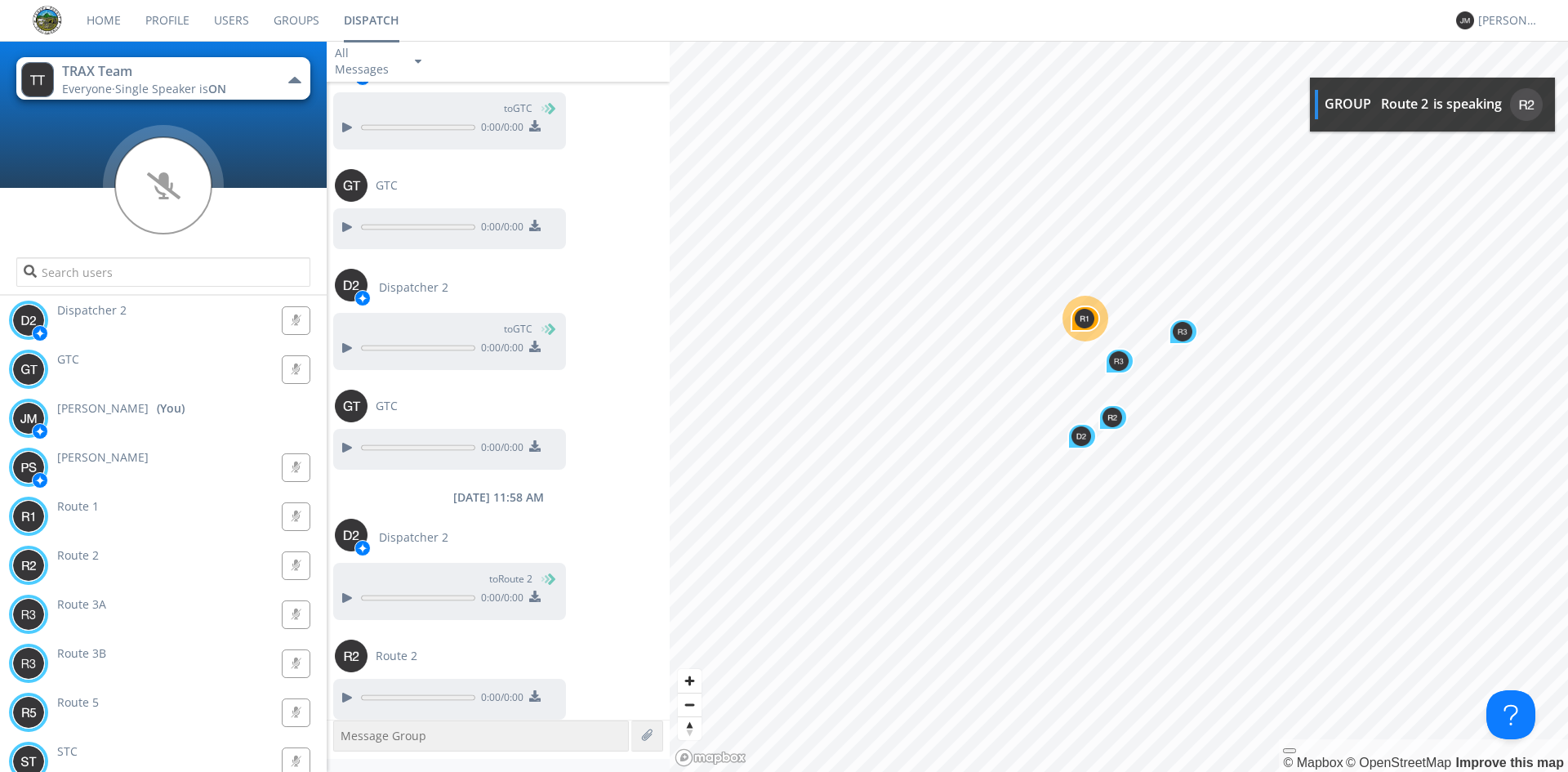
scroll to position [3844, 0]
